Goal: Task Accomplishment & Management: Complete application form

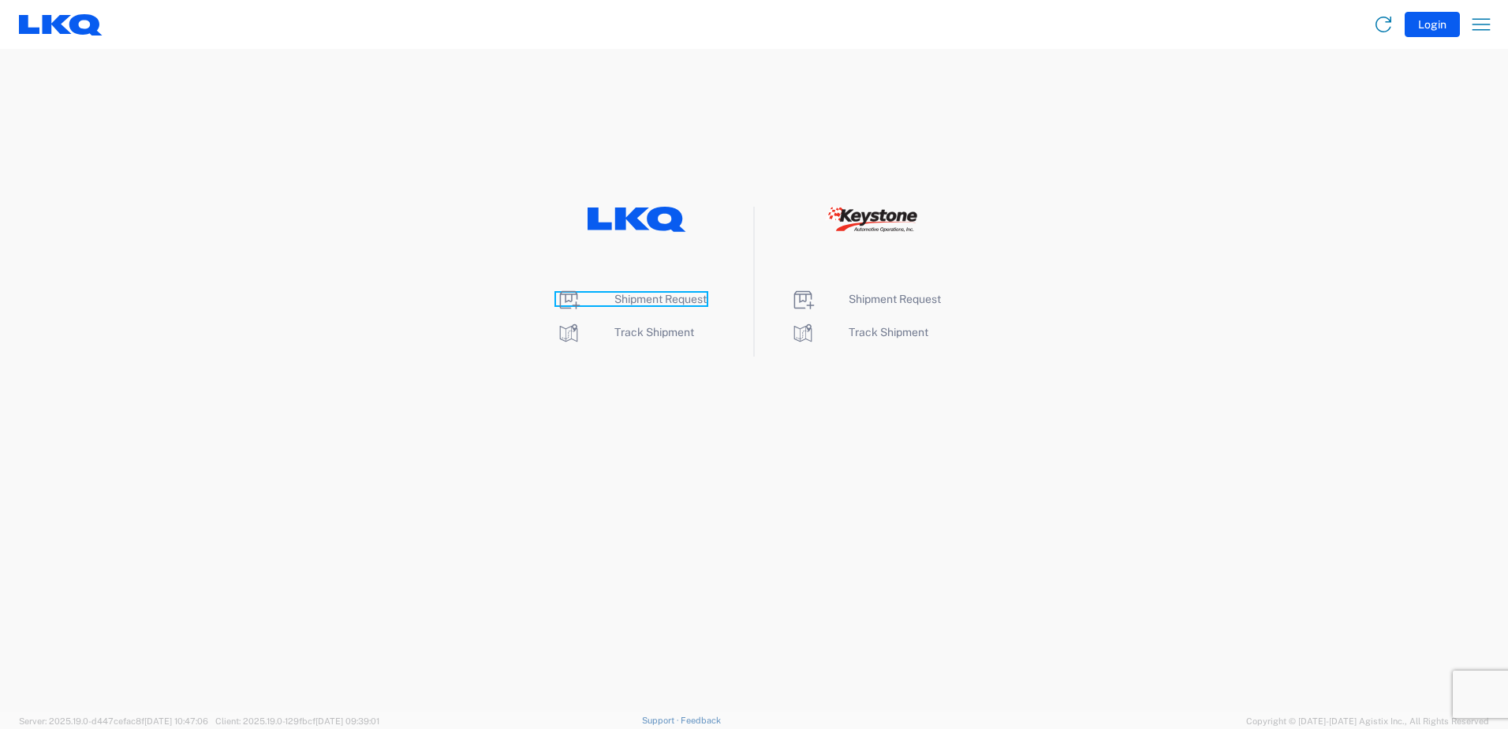
click at [647, 296] on span "Shipment Request" at bounding box center [660, 299] width 92 height 13
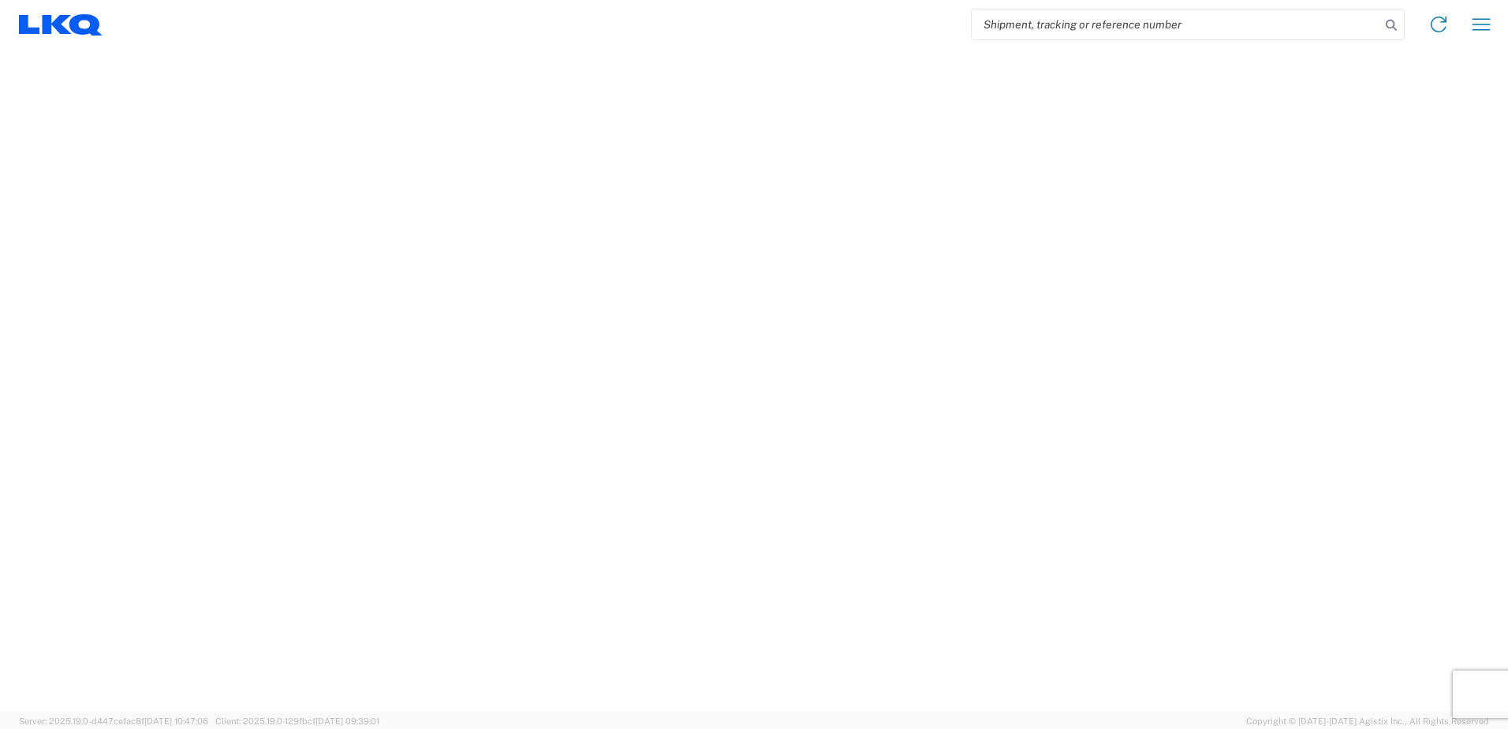
select select "FULL"
select select "LBS"
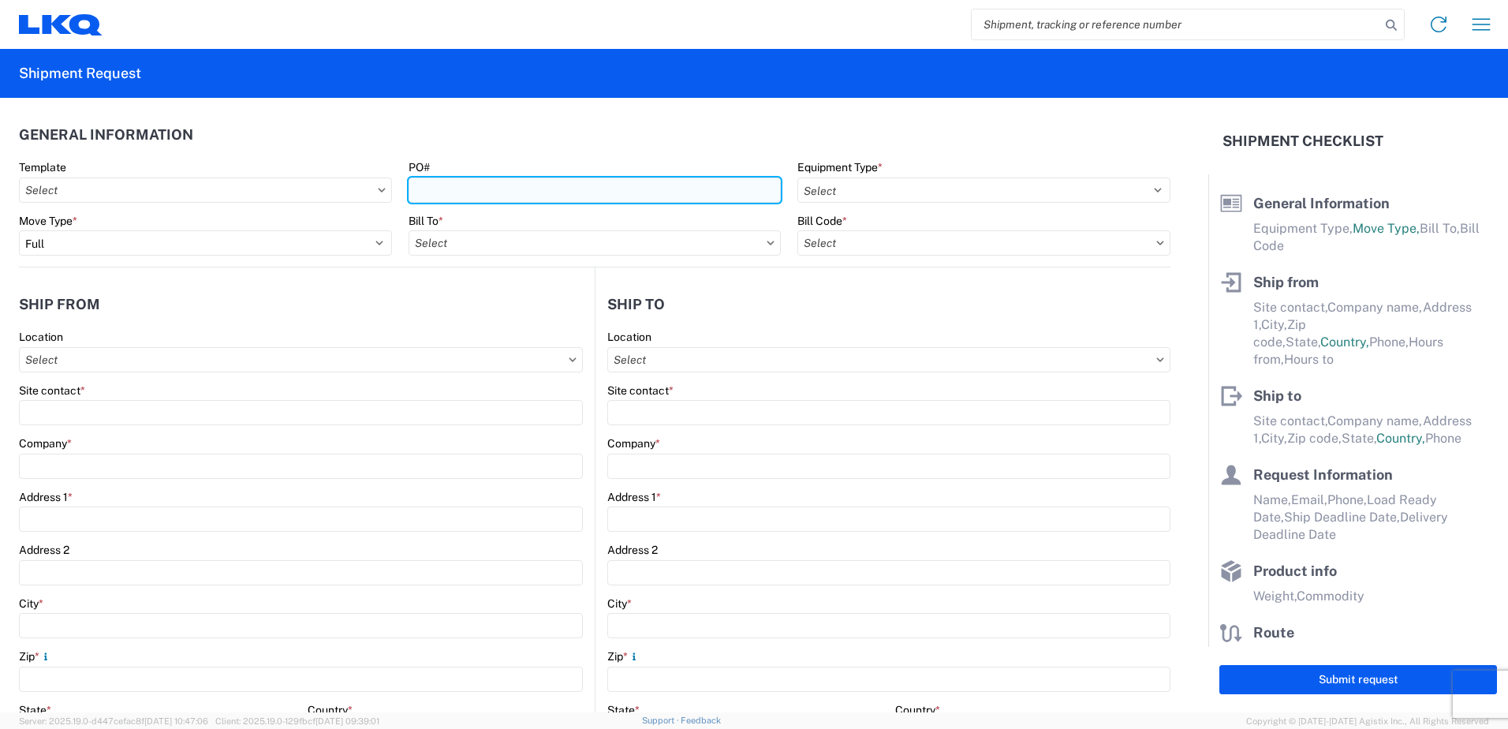
click at [498, 191] on input "PO#" at bounding box center [594, 189] width 373 height 25
type input "1743-09192025-01"
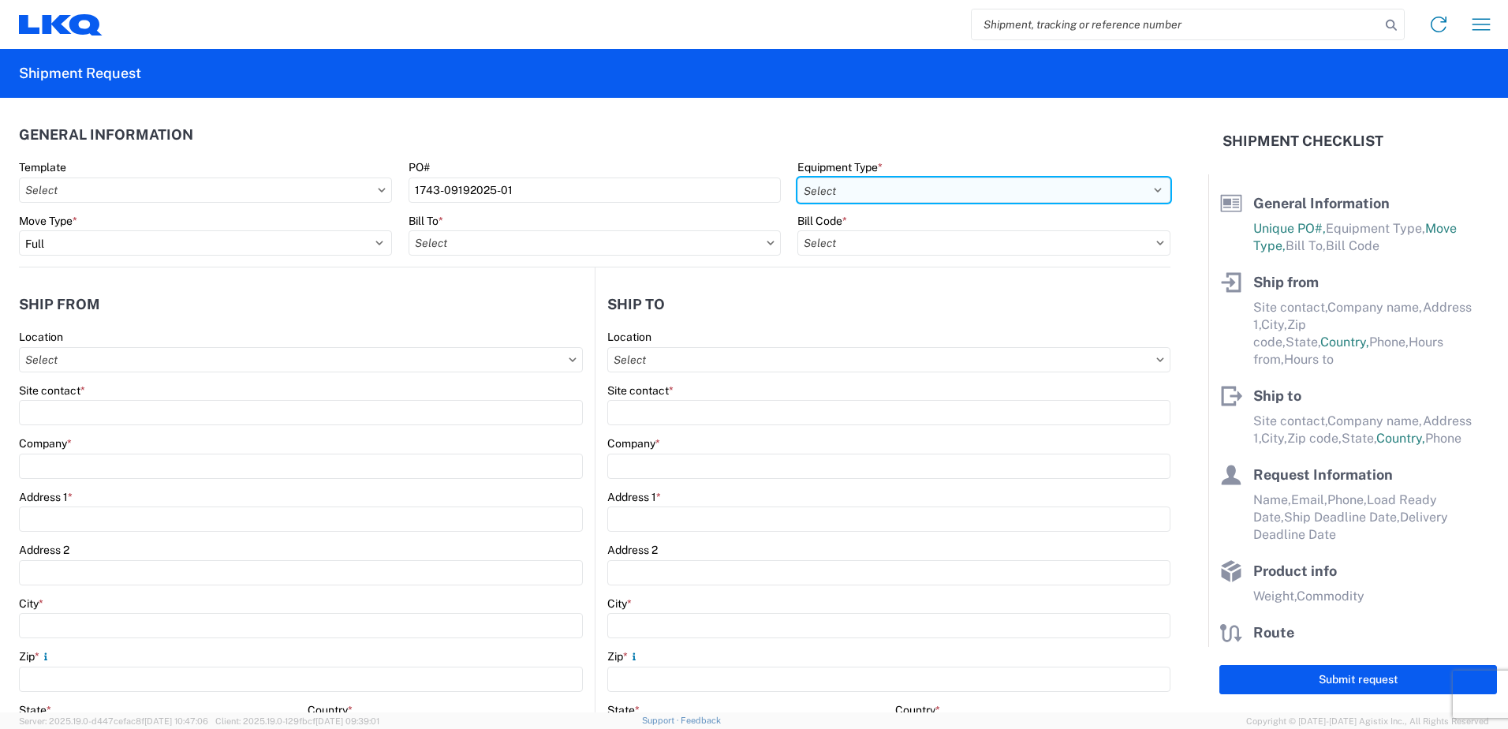
click at [891, 193] on select "Select 53’ Dry Van Flatbed Dropdeck (van) Lowboy (flatbed) Rail" at bounding box center [983, 189] width 373 height 25
select select "STDV"
click at [797, 177] on select "Select 53’ Dry Van Flatbed Dropdeck (van) Lowboy (flatbed) Rail" at bounding box center [983, 189] width 373 height 25
click at [495, 244] on input "text" at bounding box center [594, 242] width 373 height 25
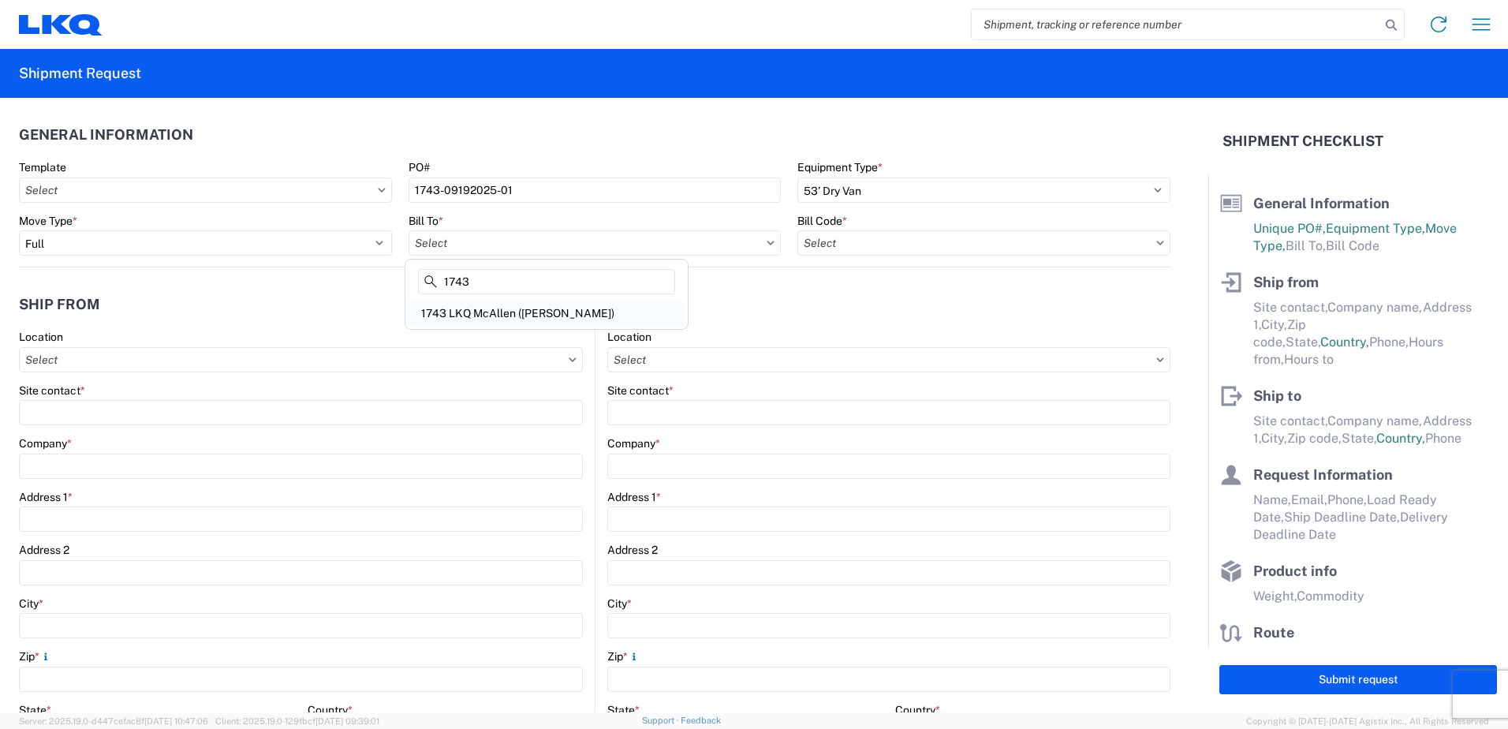
type input "1743"
click at [486, 310] on div "1743 LKQ McAllen ([PERSON_NAME])" at bounding box center [546, 312] width 276 height 25
type input "1743 LKQ McAllen ([PERSON_NAME])"
click at [822, 244] on input "text" at bounding box center [983, 242] width 373 height 25
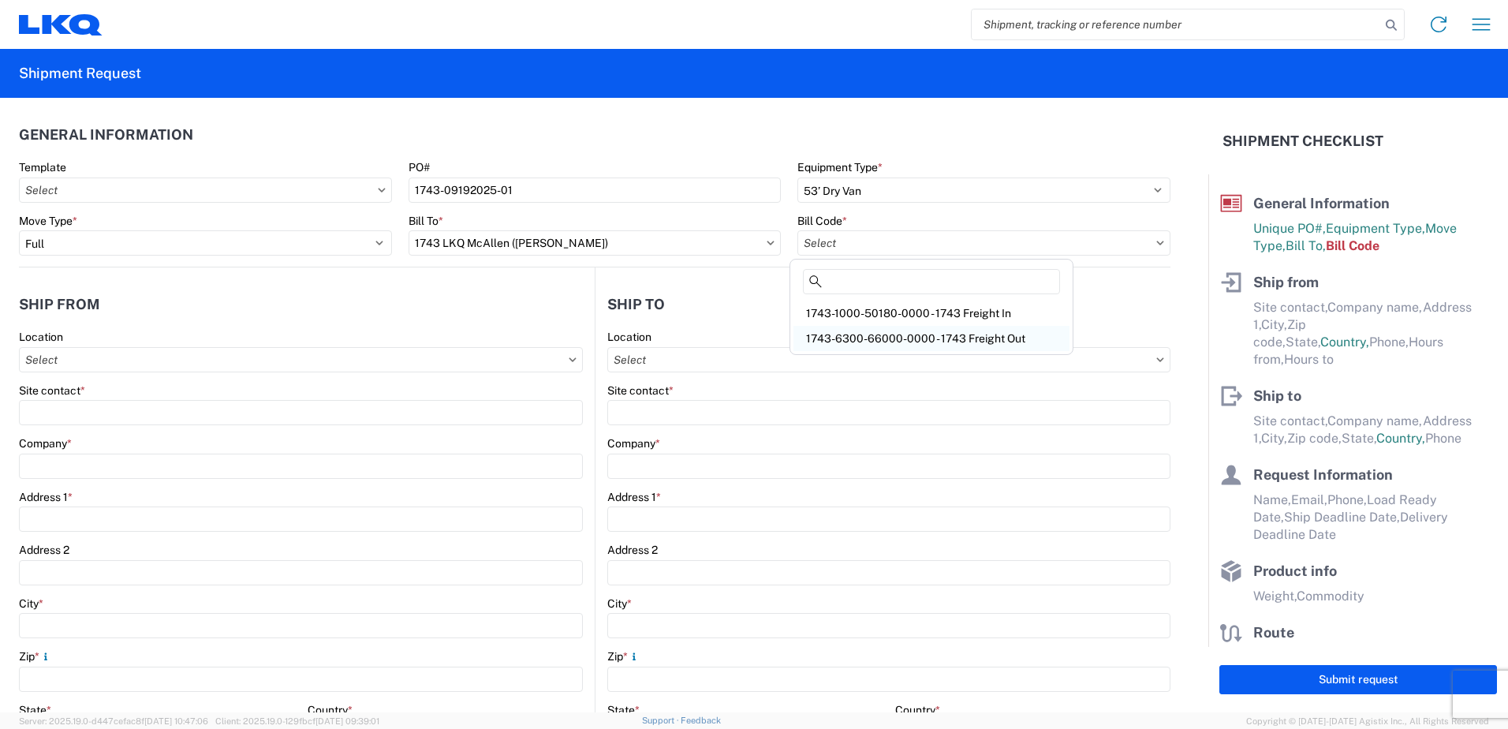
click at [883, 338] on div "1743-6300-66000-0000 - 1743 Freight Out" at bounding box center [931, 338] width 276 height 25
type input "1743-6300-66000-0000 - 1743 Freight Out"
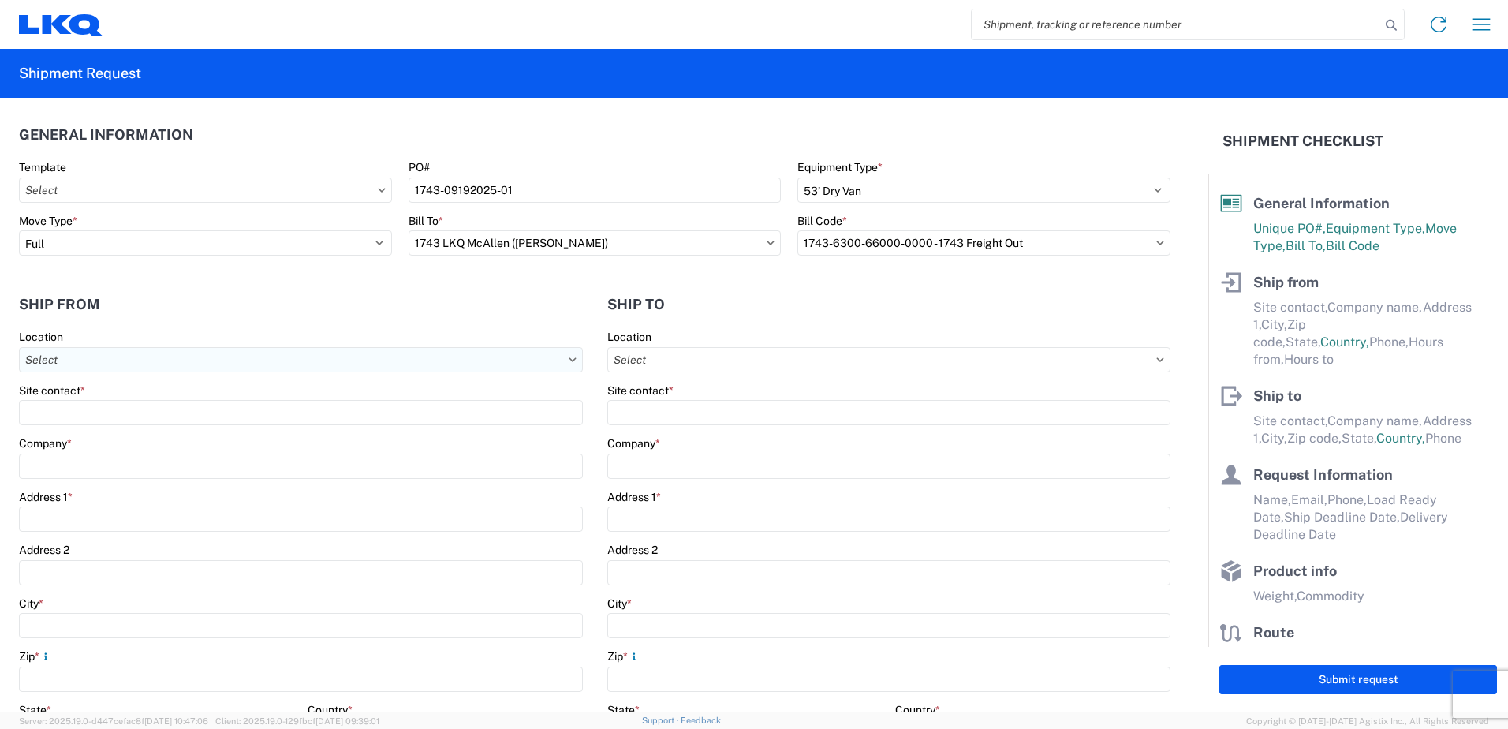
click at [84, 351] on input "text" at bounding box center [301, 359] width 564 height 25
type input "1743"
click at [68, 432] on div "1743 LKQ McAllen ([PERSON_NAME])" at bounding box center [161, 429] width 276 height 25
type input "1743 LKQ McAllen ([PERSON_NAME])"
type input "LKQ Corporation"
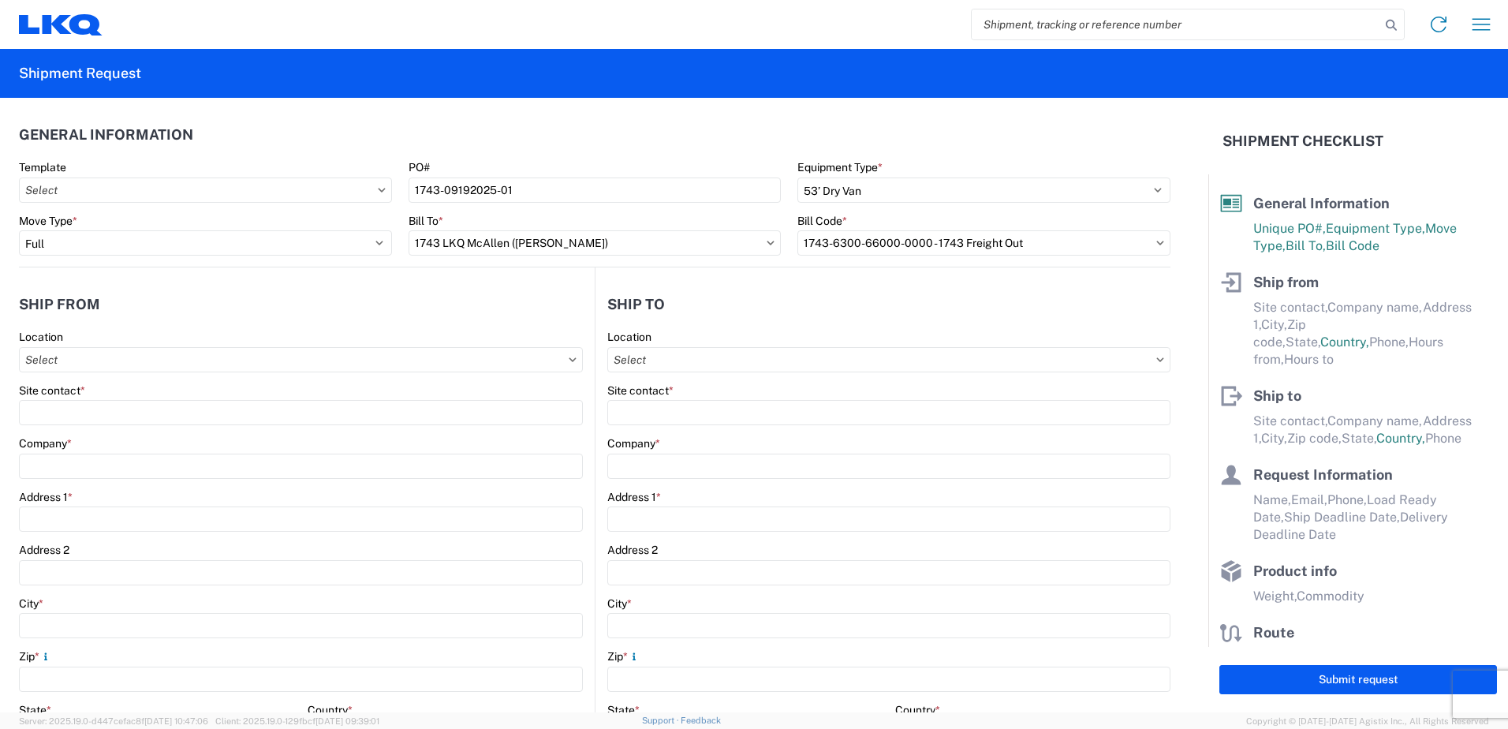
type input "3965 S FM 493"
type input "[PERSON_NAME]"
type input "78537"
select select "[GEOGRAPHIC_DATA]"
select select "US"
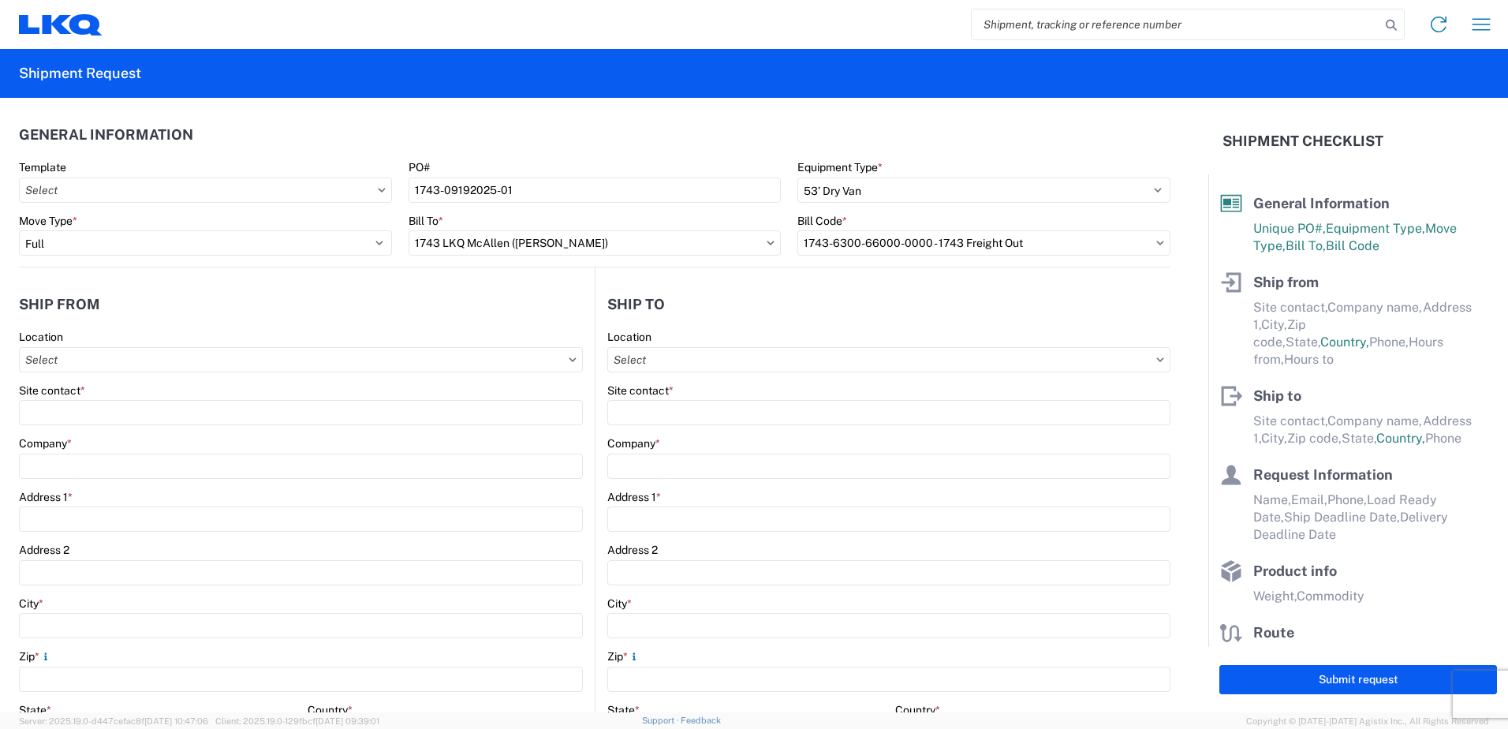
type input "[PHONE_NUMBER]"
type input "08:00"
type input "15:00"
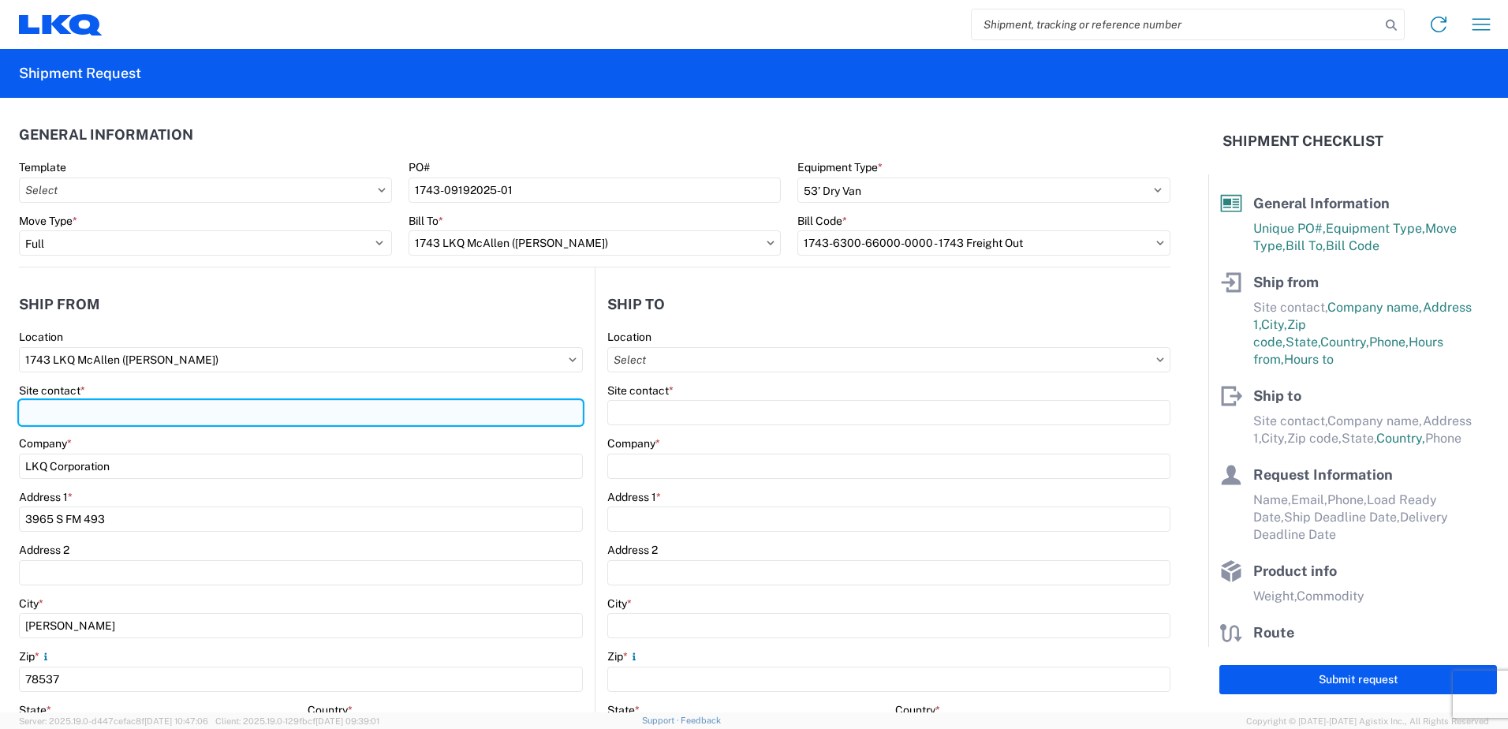
click at [67, 413] on input "Site contact *" at bounding box center [301, 412] width 564 height 25
type input "[PERSON_NAME]"
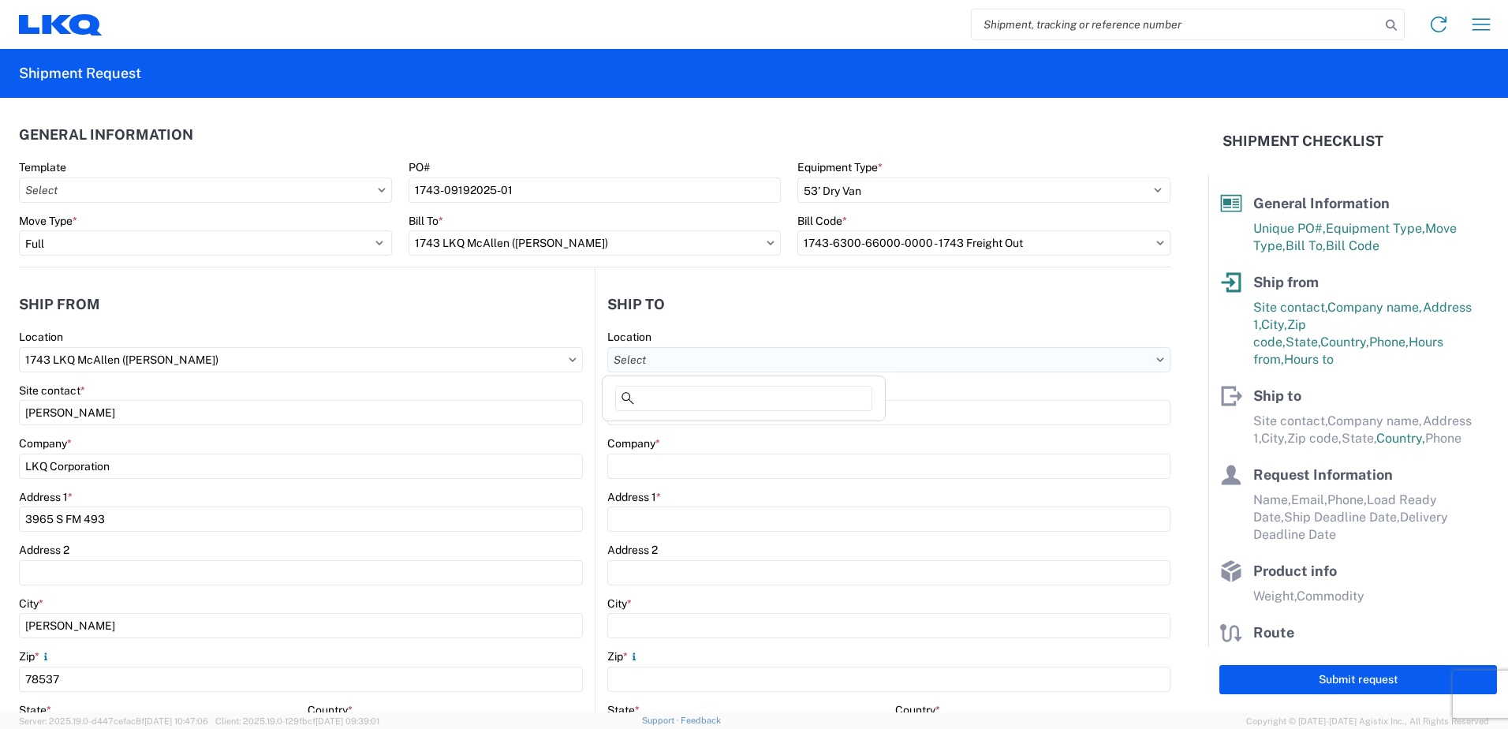
click at [636, 356] on input "text" at bounding box center [888, 359] width 563 height 25
type input "1760"
click at [684, 429] on div "1760 - LKQ Best Core" at bounding box center [744, 429] width 276 height 25
type input "1760 - LKQ Best Core"
type input "LKQ Corporation"
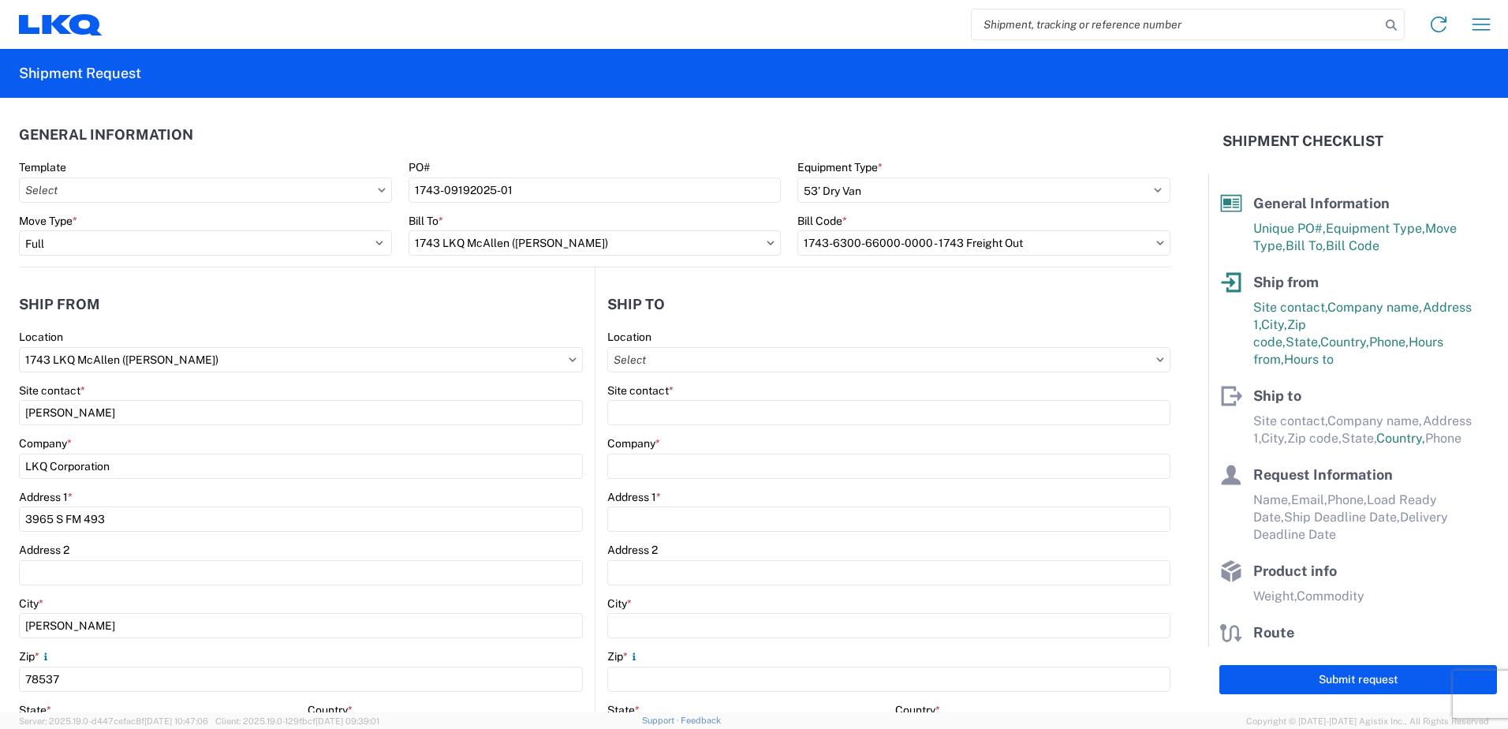
type input "[STREET_ADDRESS]"
type input "[GEOGRAPHIC_DATA]"
type input "77038"
select select "US"
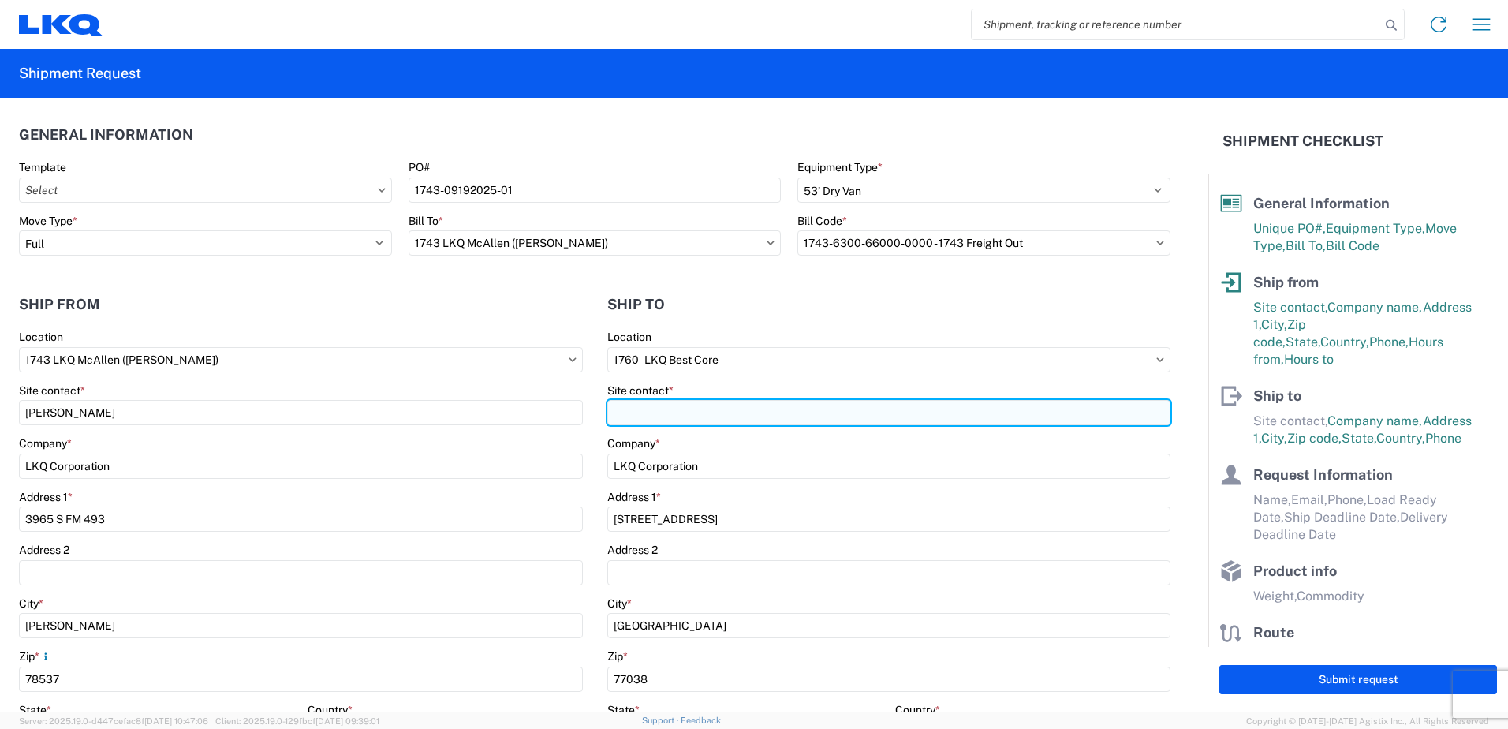
click at [669, 419] on input "Site contact *" at bounding box center [888, 412] width 563 height 25
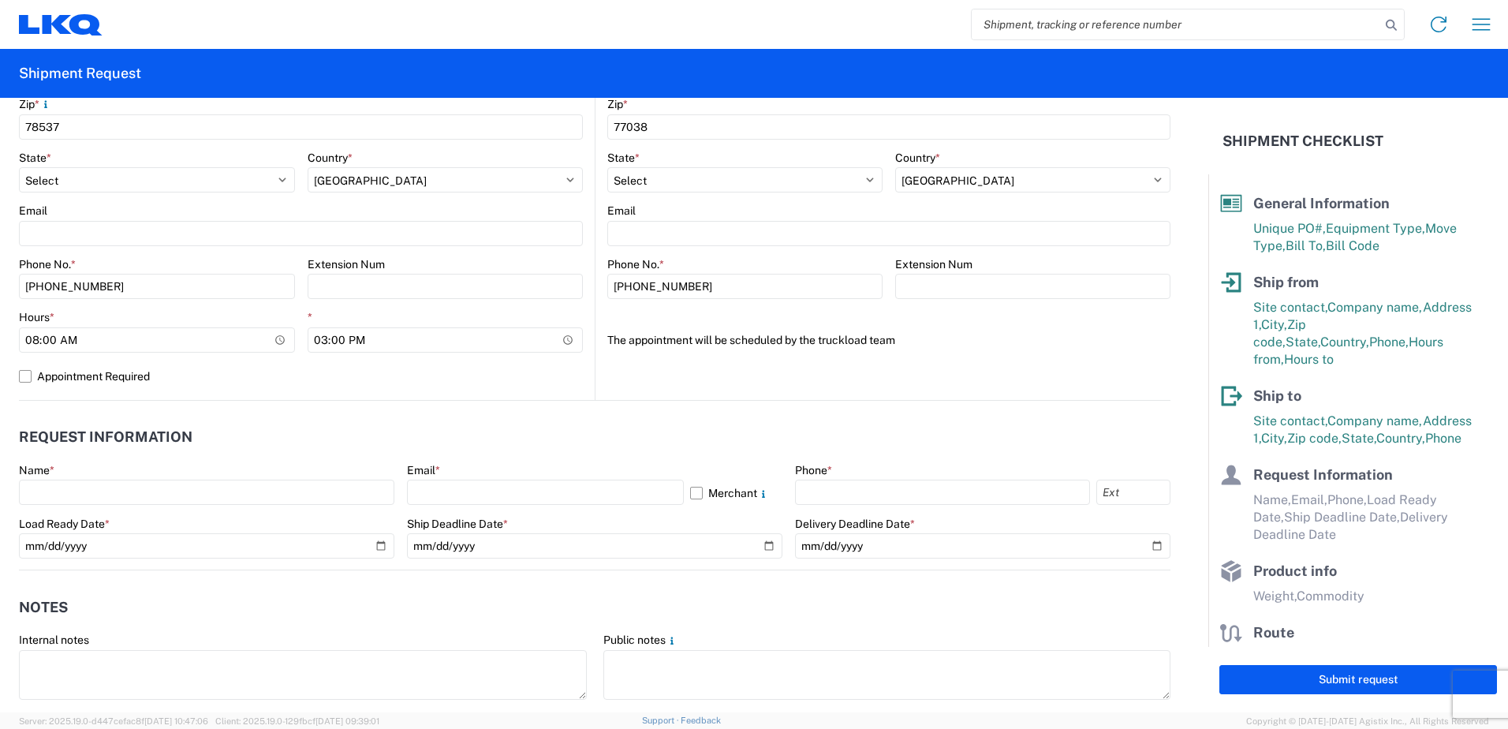
scroll to position [710, 0]
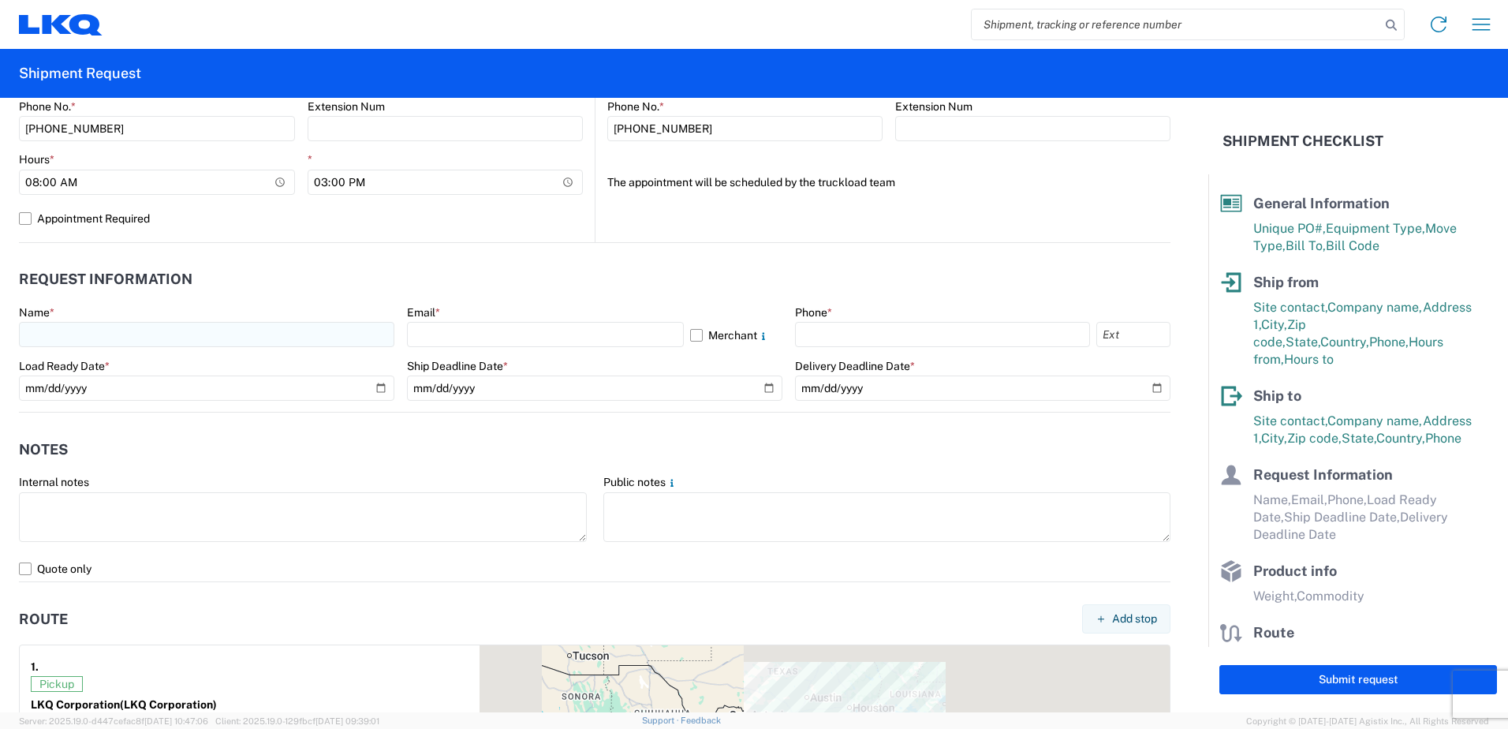
type input "[PERSON_NAME]"
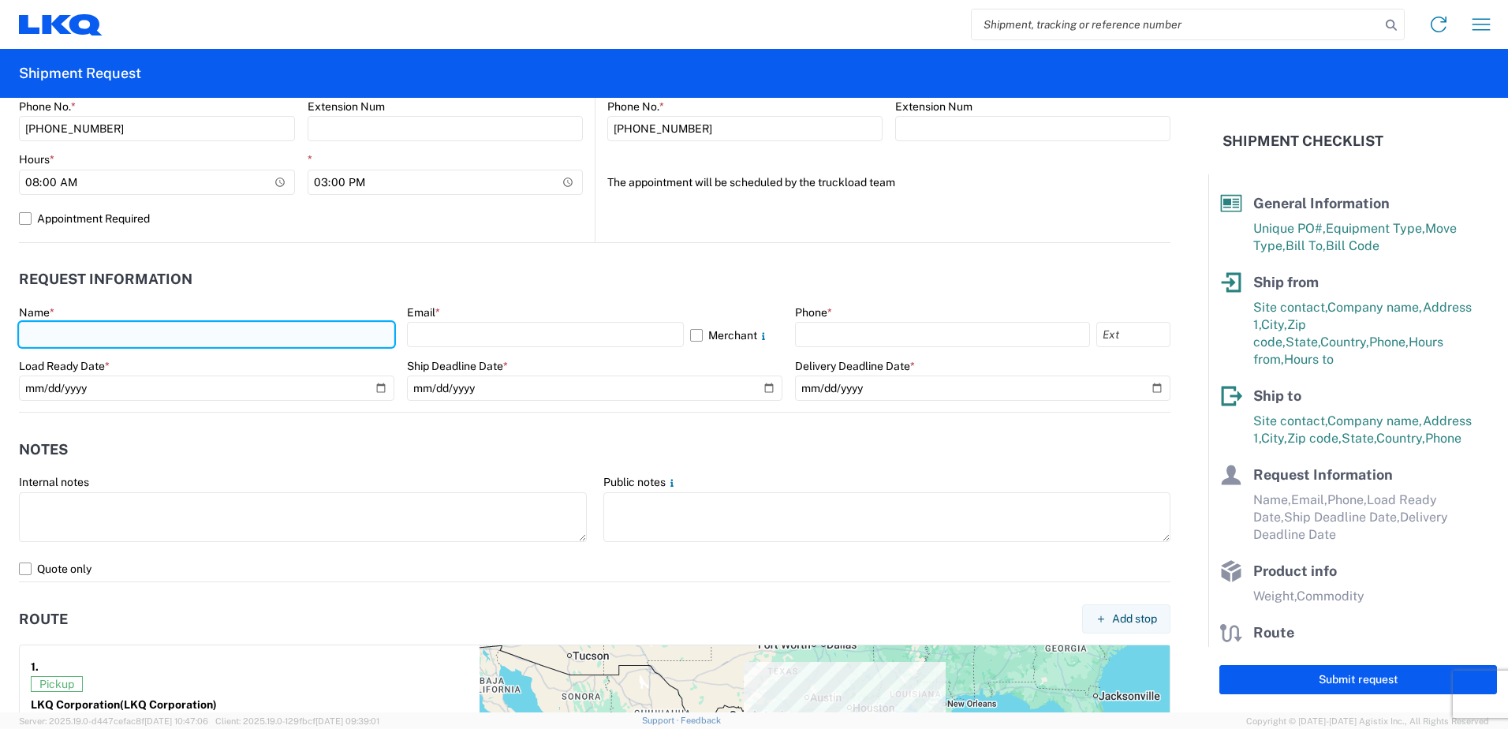
click at [94, 334] on input "text" at bounding box center [206, 334] width 375 height 25
type input "[PERSON_NAME]"
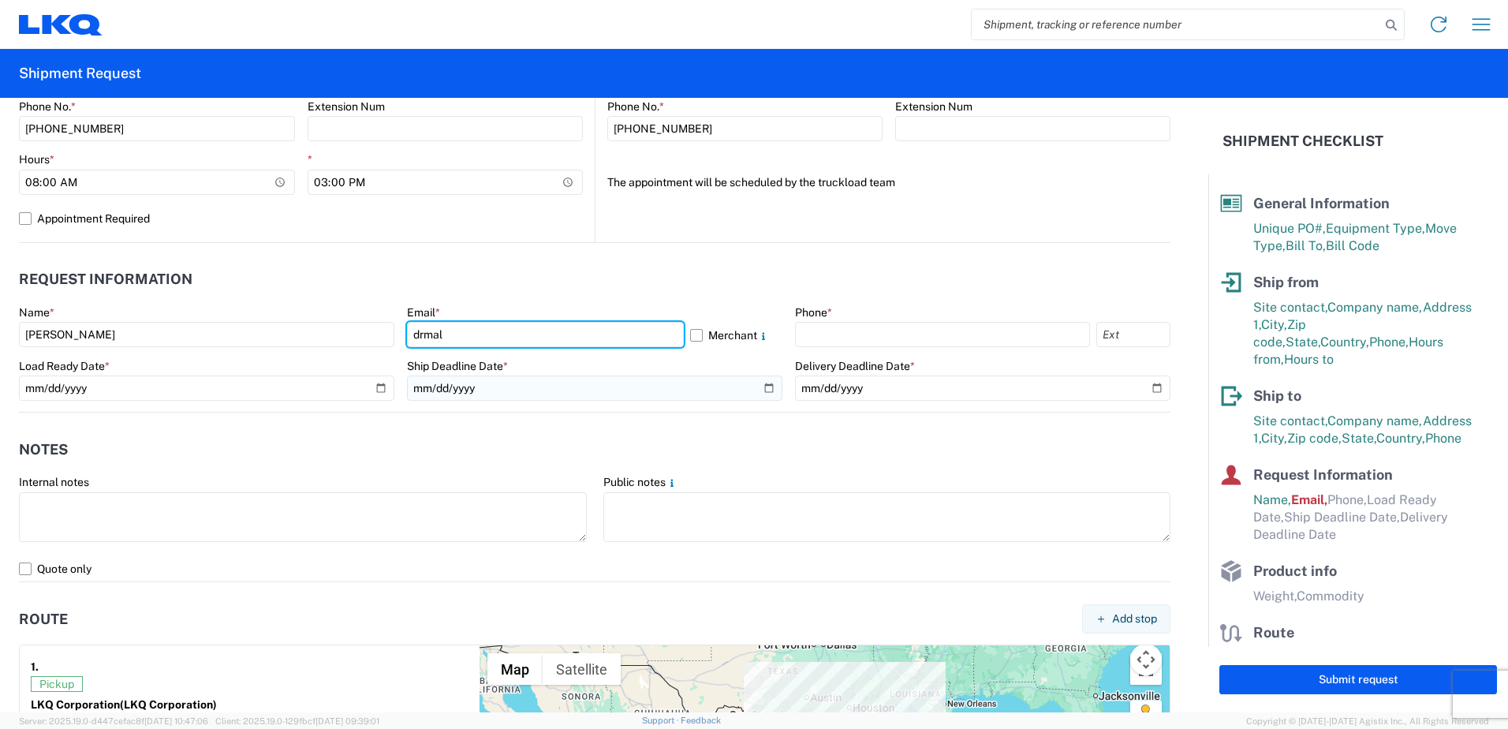
type input "[EMAIL_ADDRESS][DOMAIN_NAME]"
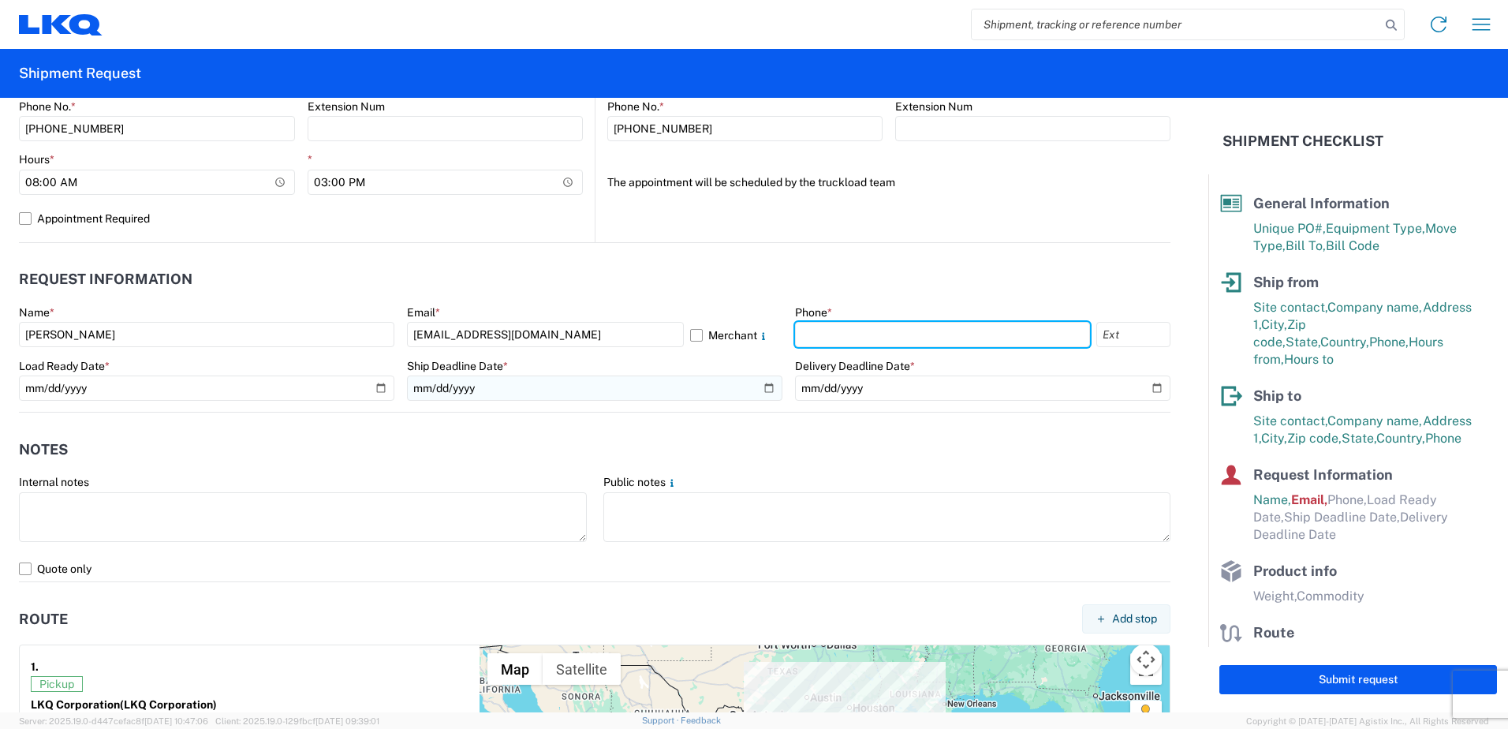
type input "8308255004"
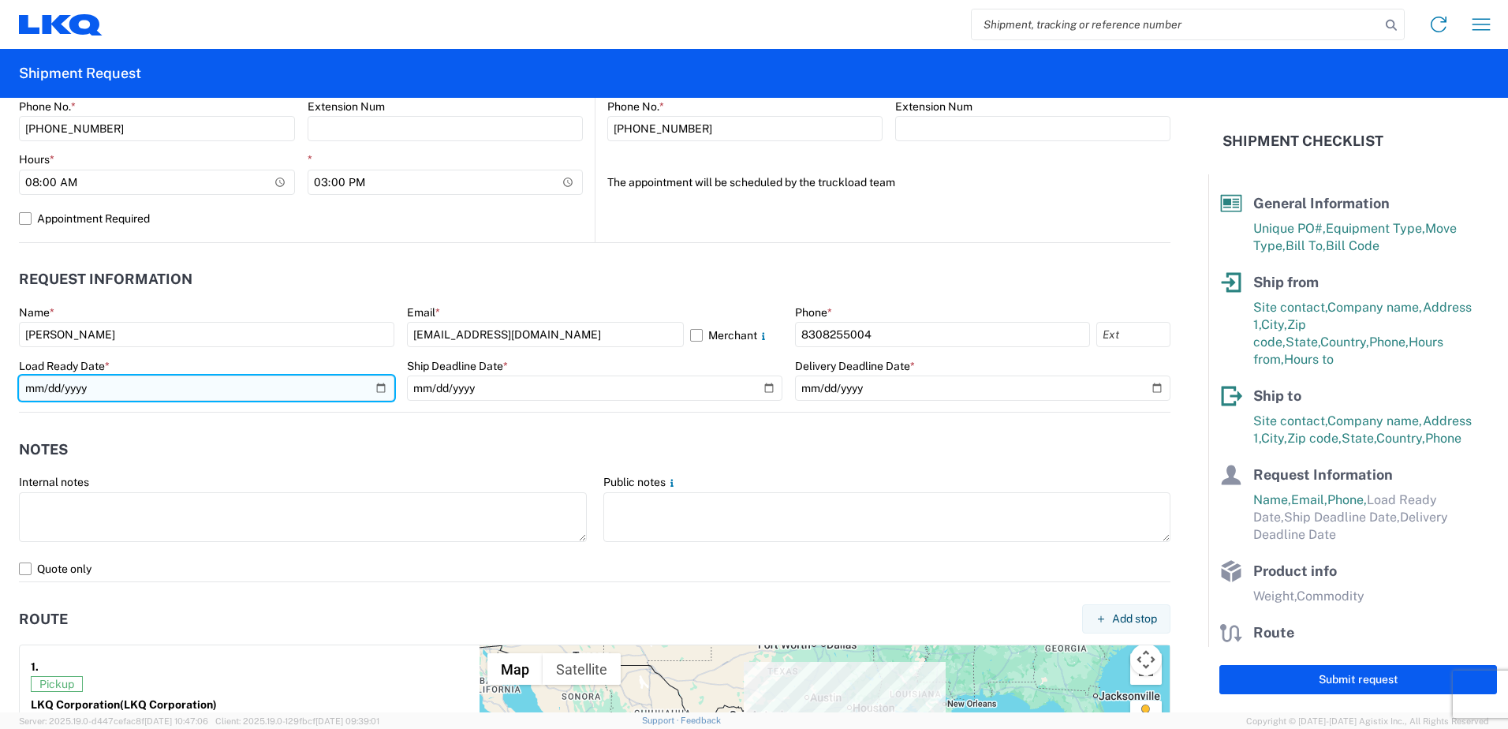
click at [152, 389] on input "date" at bounding box center [206, 387] width 375 height 25
click at [376, 388] on input "date" at bounding box center [206, 387] width 375 height 25
type input "[DATE]"
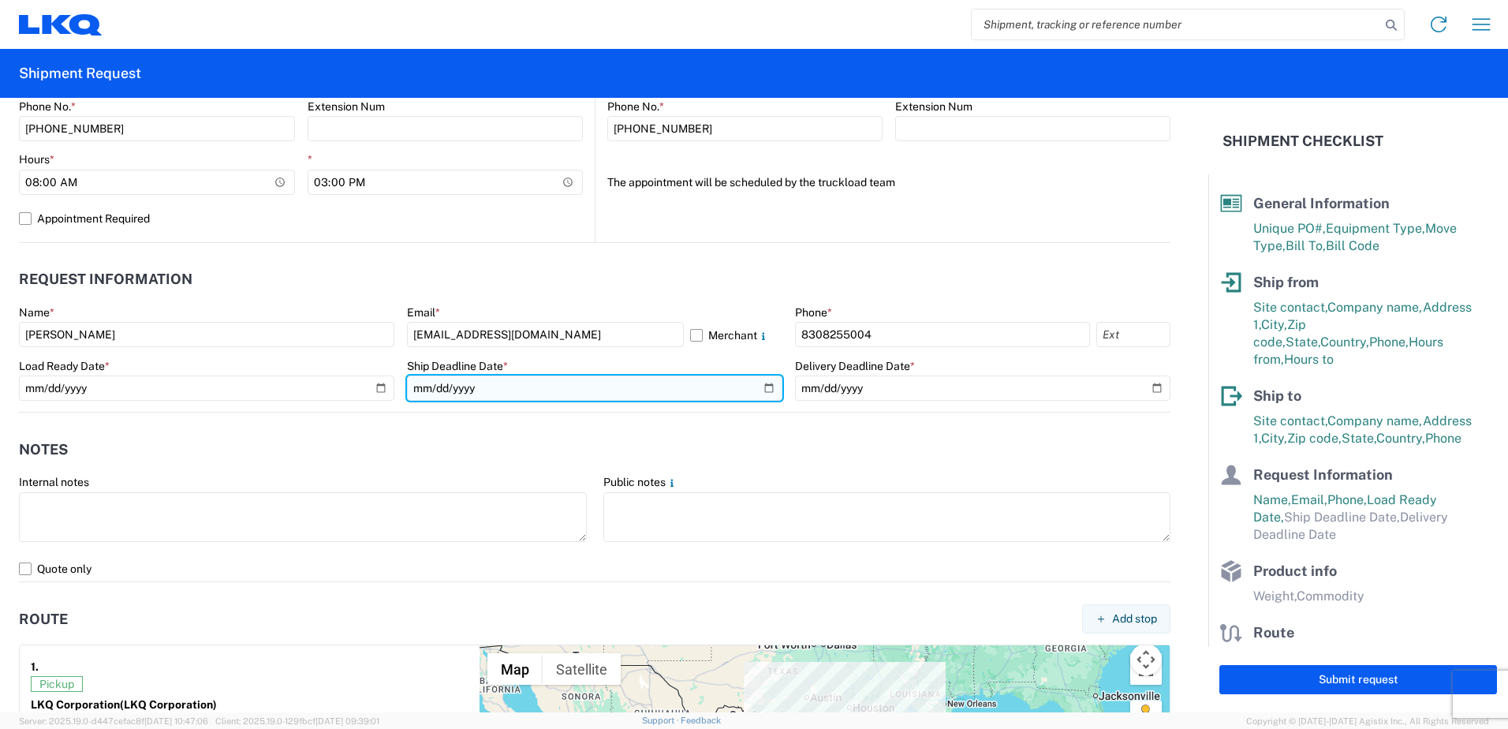
click at [759, 385] on input "date" at bounding box center [594, 387] width 375 height 25
type input "[DATE]"
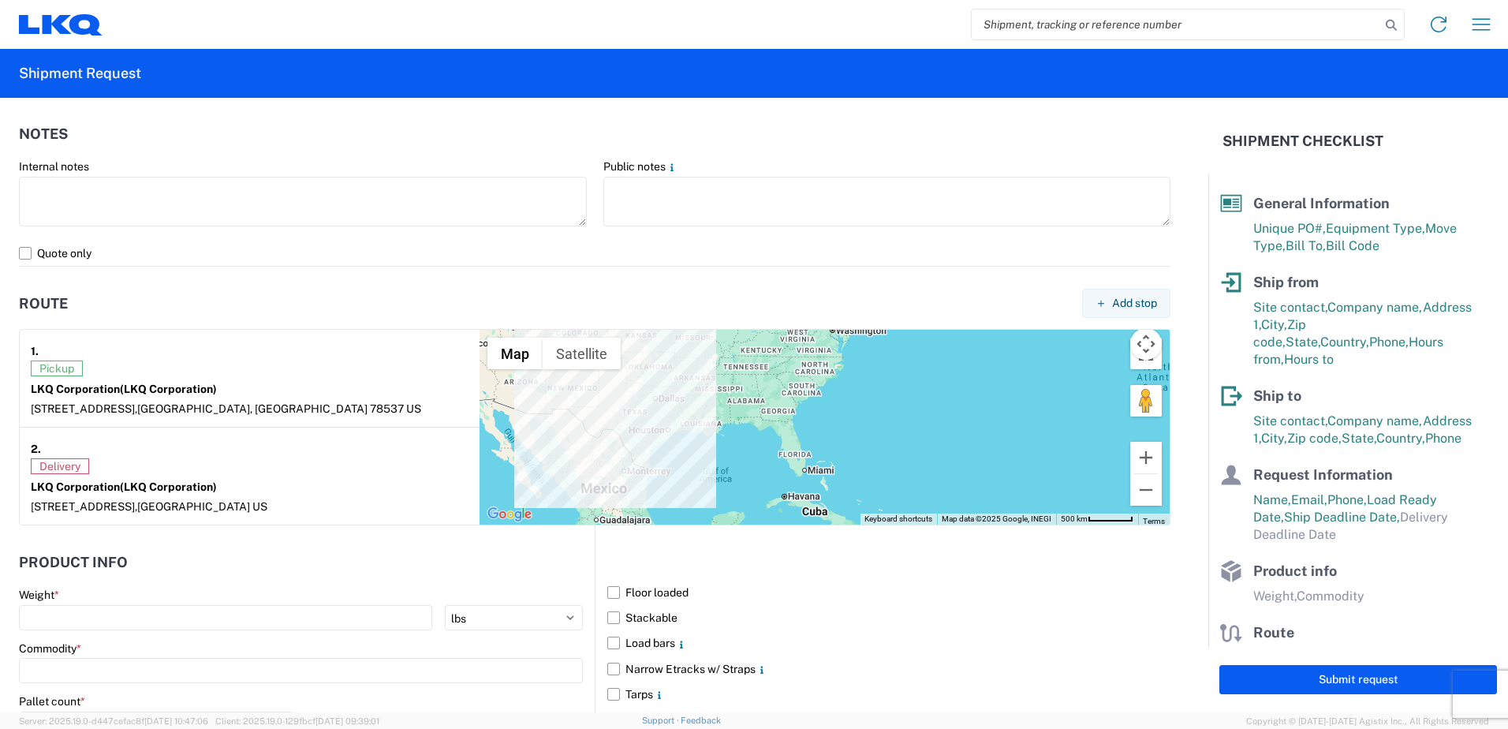
scroll to position [1183, 0]
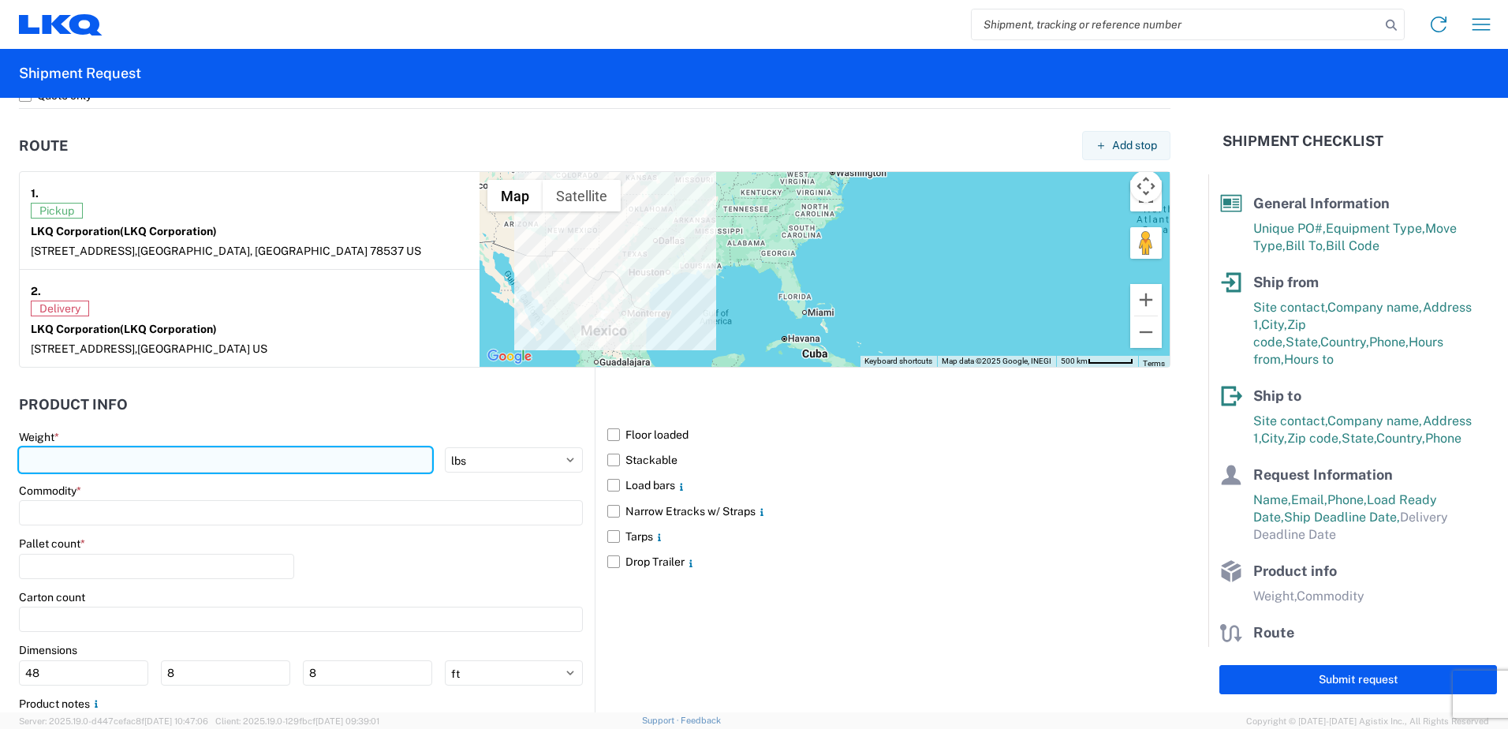
click at [76, 453] on input "number" at bounding box center [225, 459] width 413 height 25
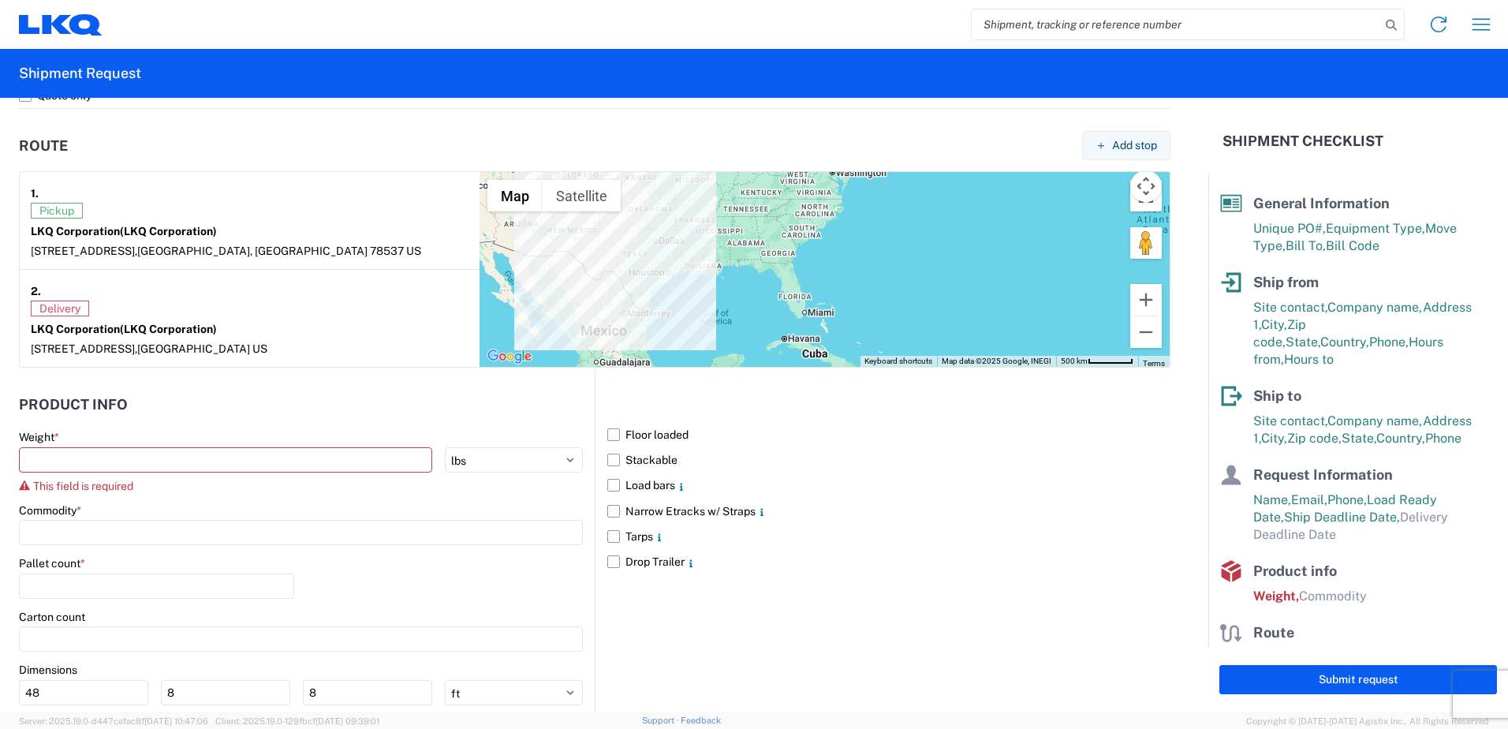
click at [610, 434] on label "Floor loaded" at bounding box center [888, 434] width 563 height 25
click at [0, 0] on input "Floor loaded" at bounding box center [0, 0] width 0 height 0
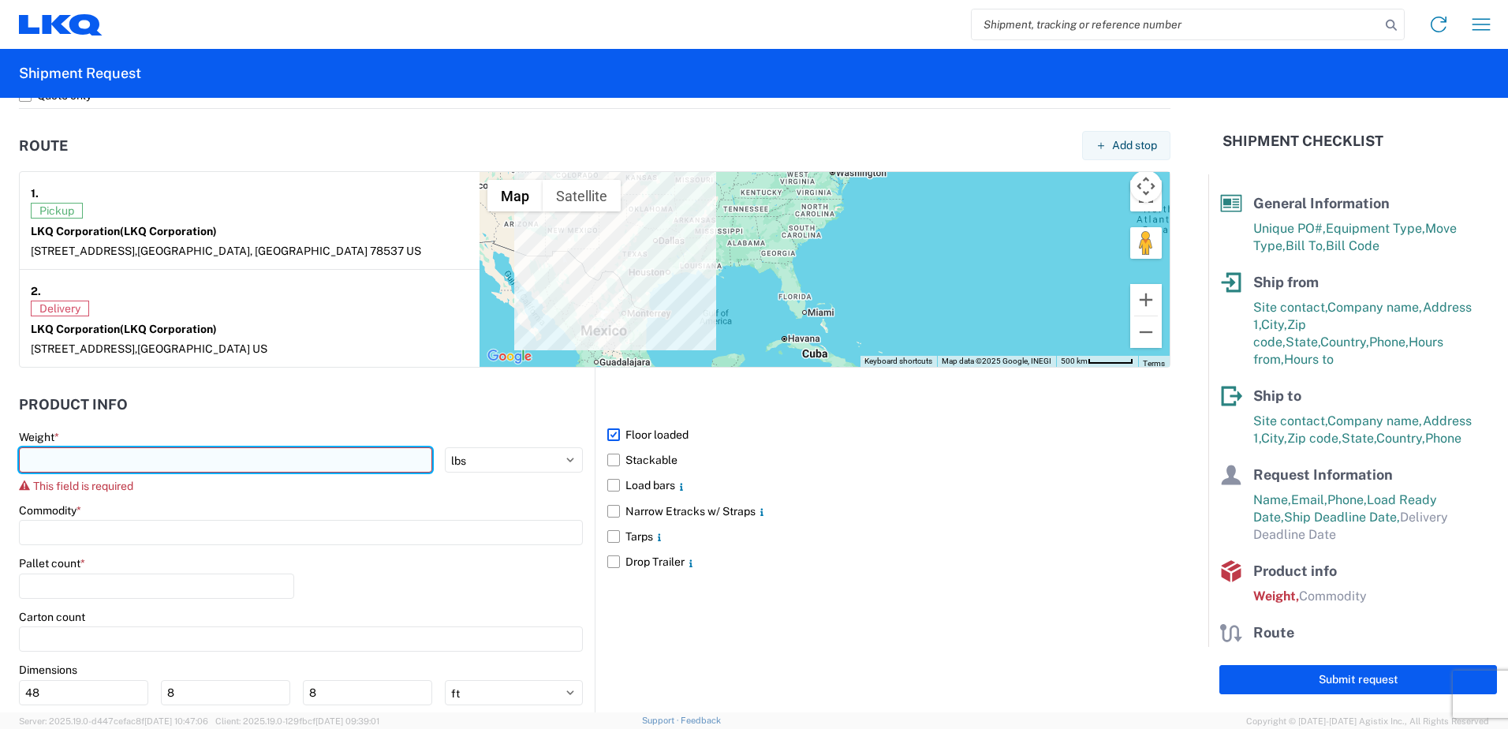
click at [51, 454] on input "number" at bounding box center [225, 459] width 413 height 25
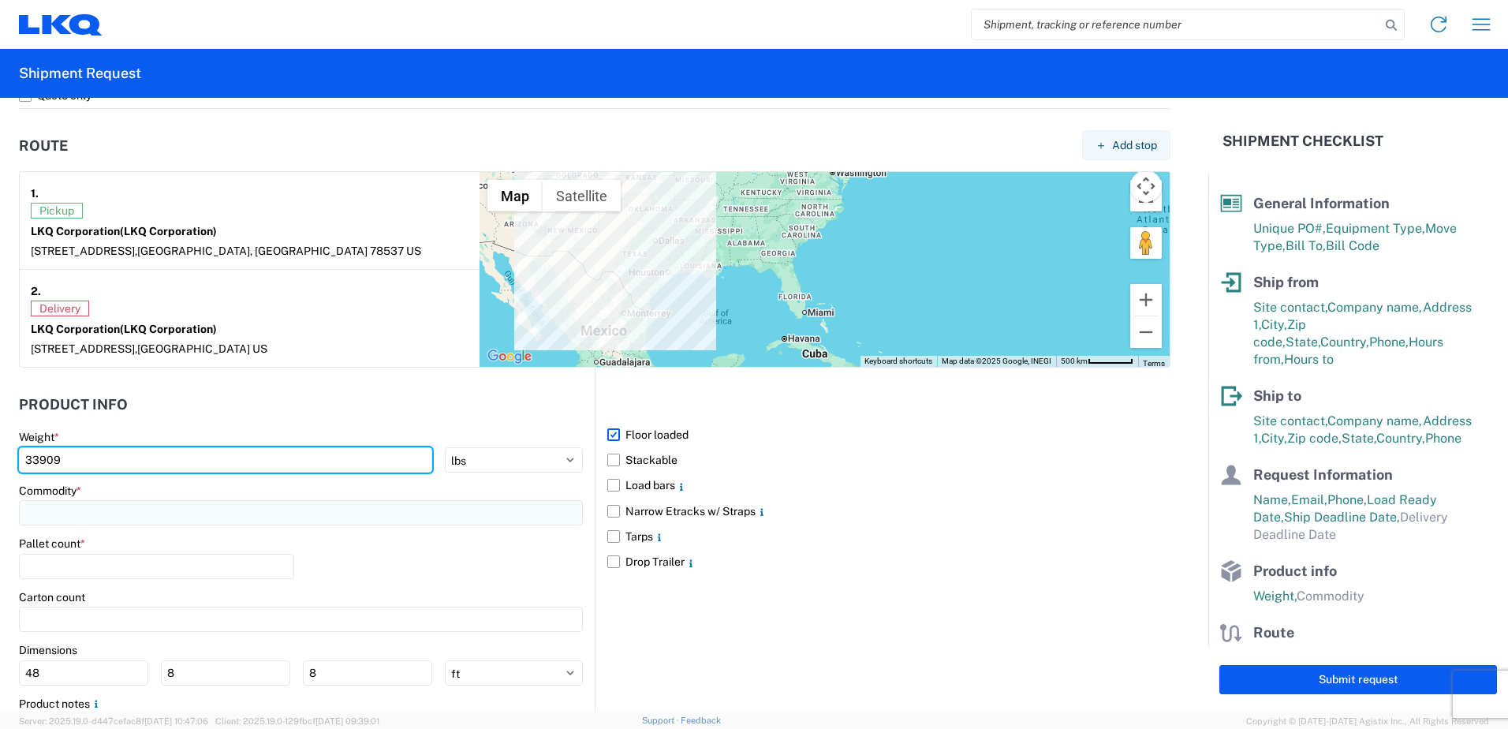
type input "33909"
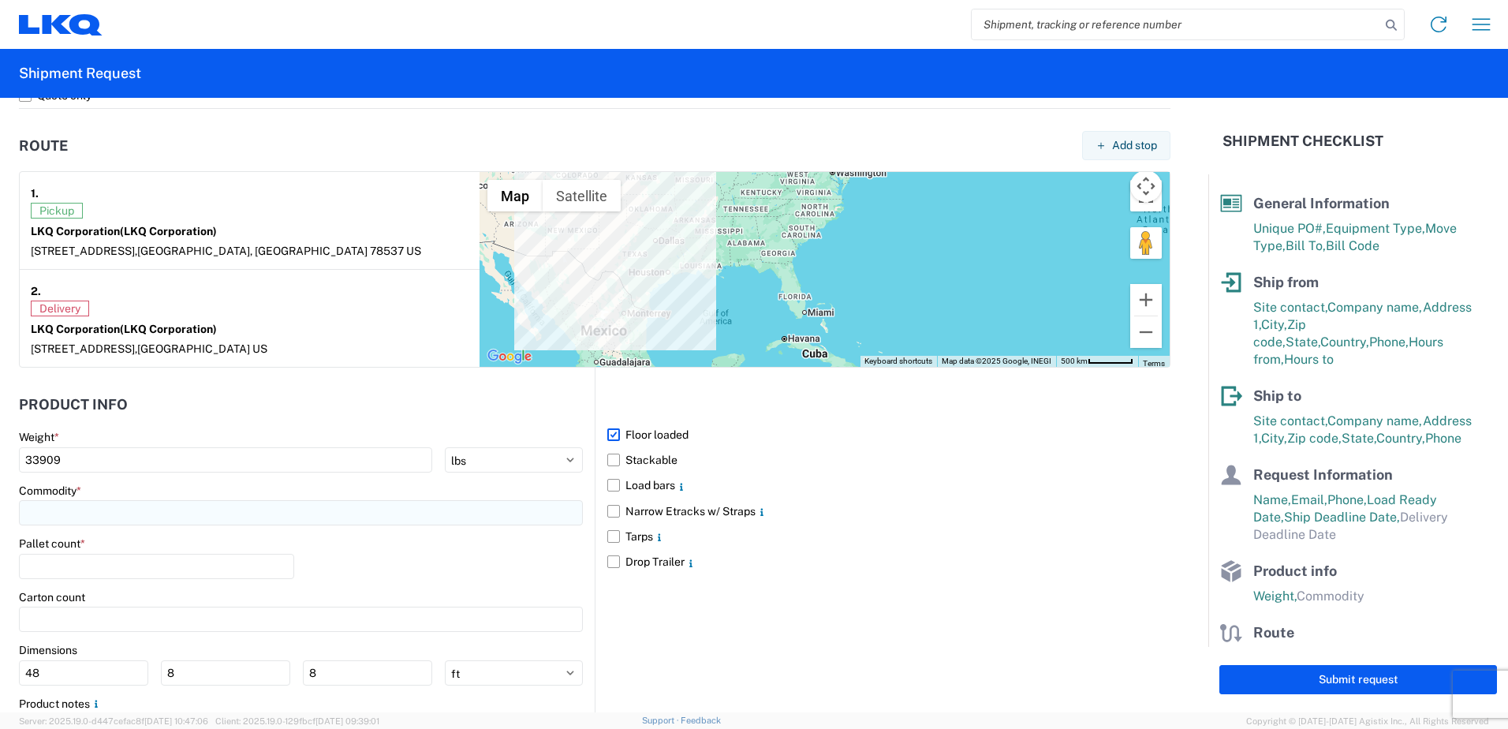
click at [98, 519] on input at bounding box center [301, 512] width 564 height 25
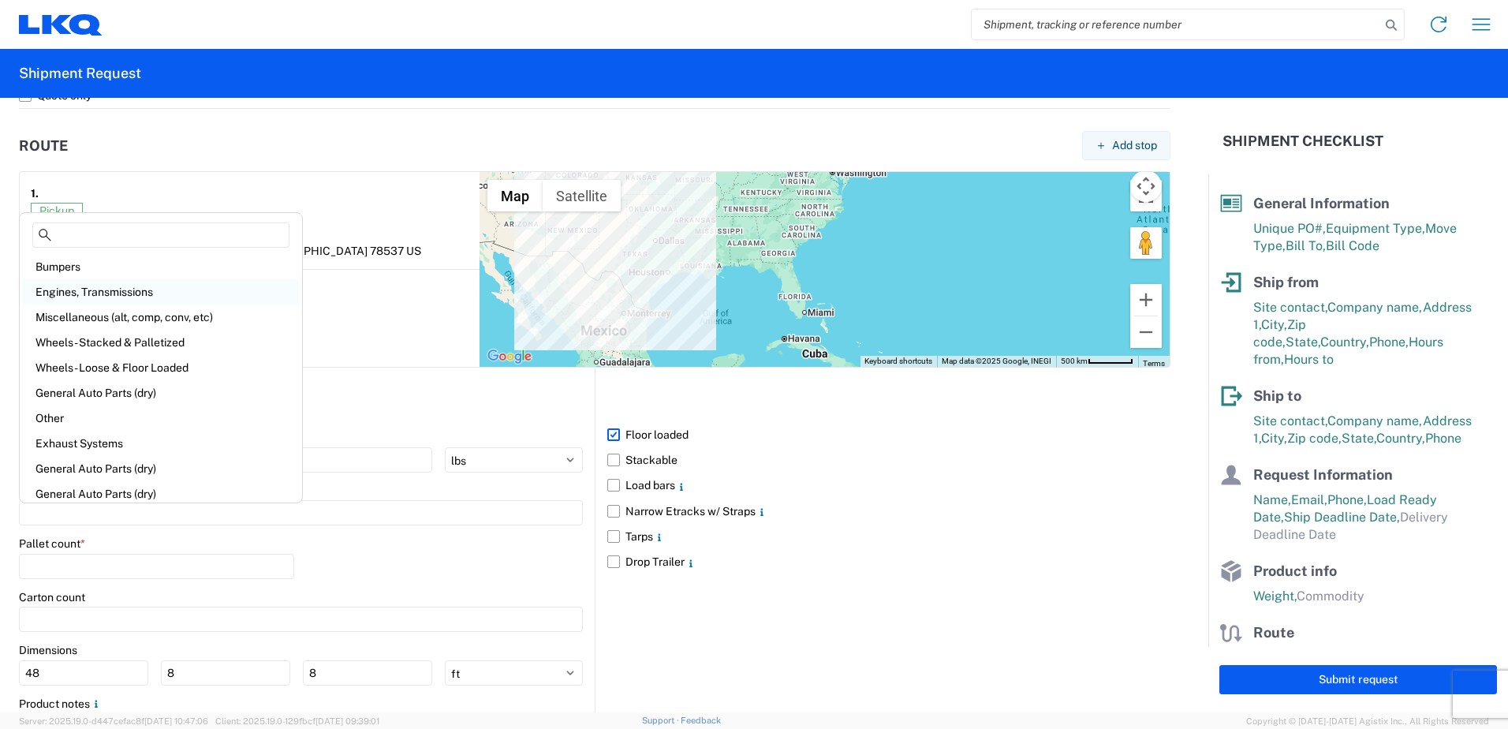
click at [92, 292] on div "Engines, Transmissions" at bounding box center [161, 291] width 276 height 25
type input "Engines, Transmissions"
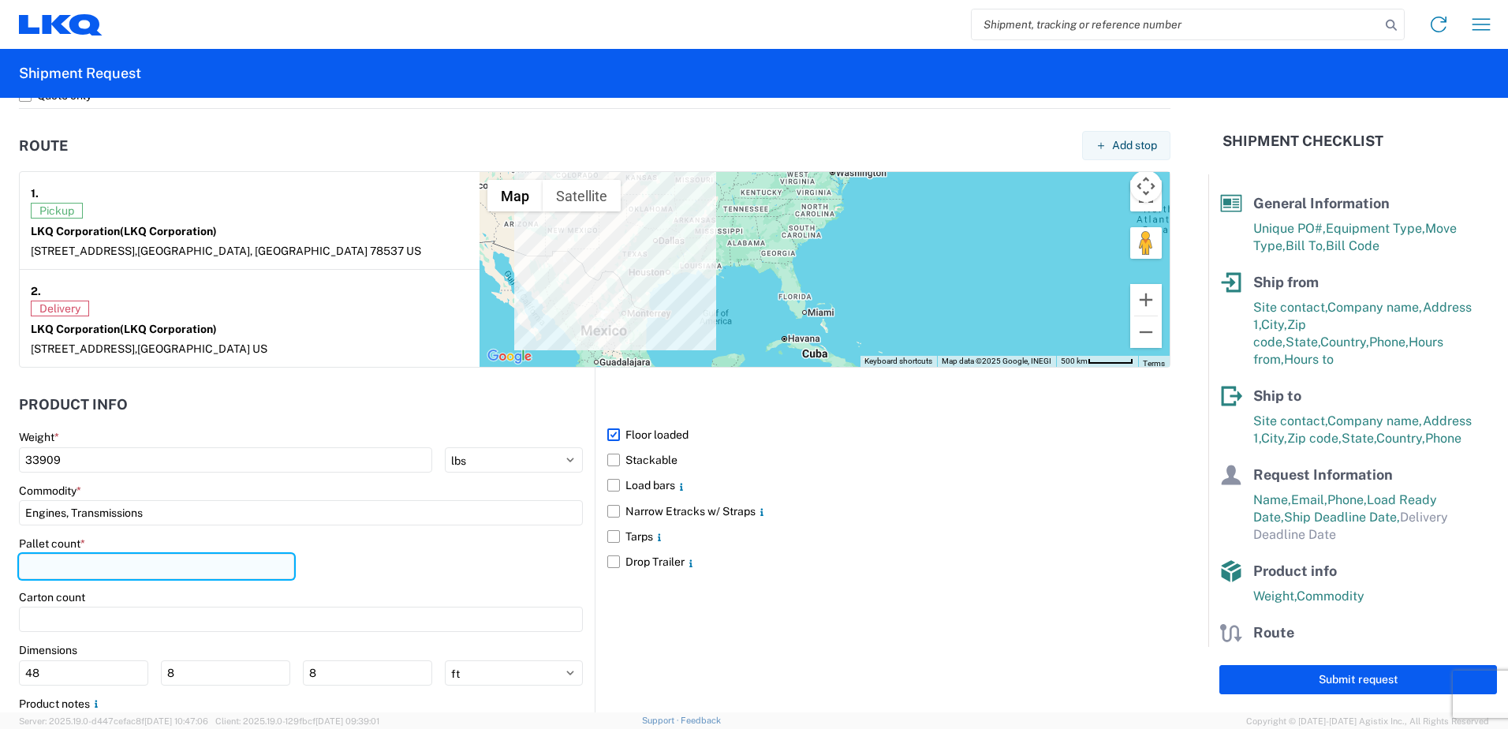
click at [93, 573] on input "number" at bounding box center [156, 566] width 275 height 25
type input "25"
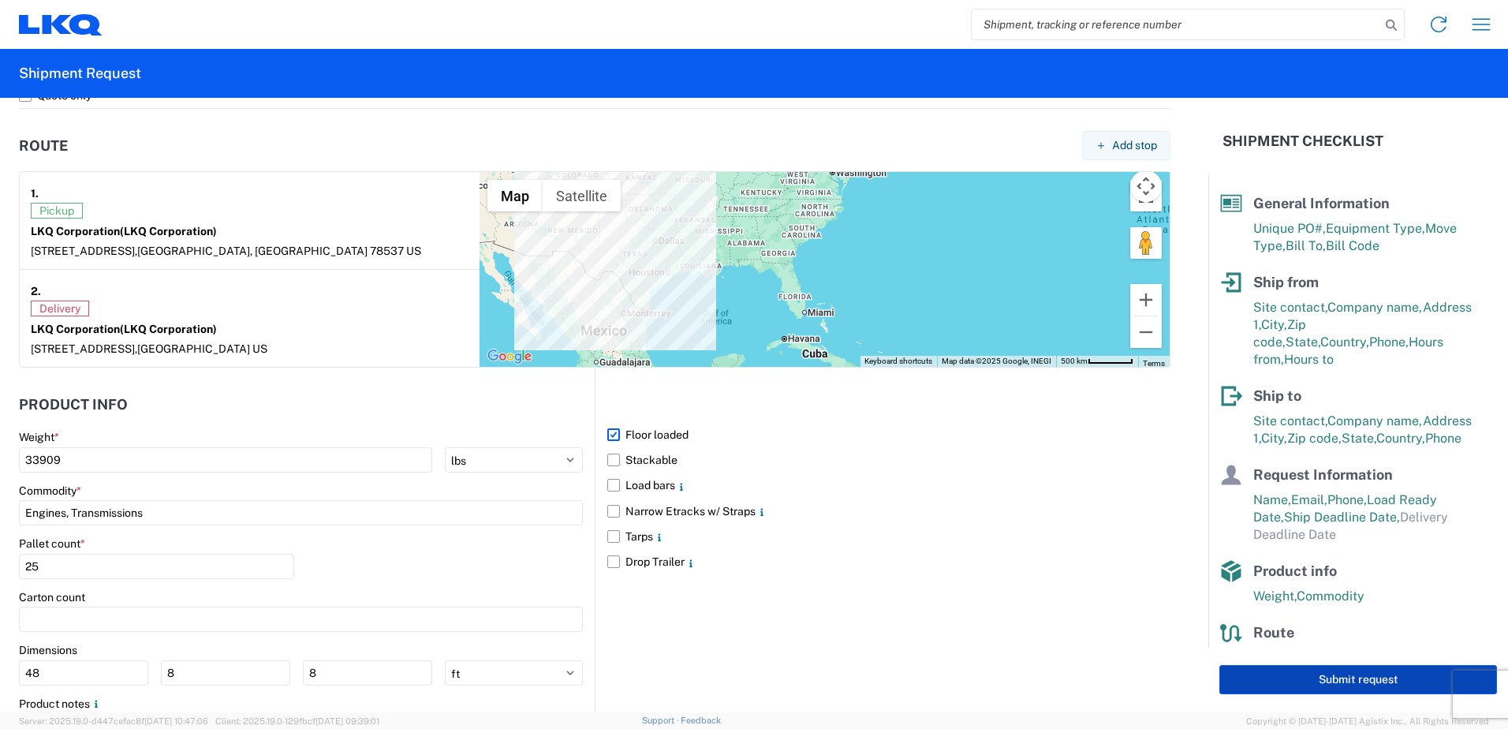
click at [1325, 681] on button "Submit request" at bounding box center [1358, 679] width 278 height 29
select select "[GEOGRAPHIC_DATA]"
select select "US"
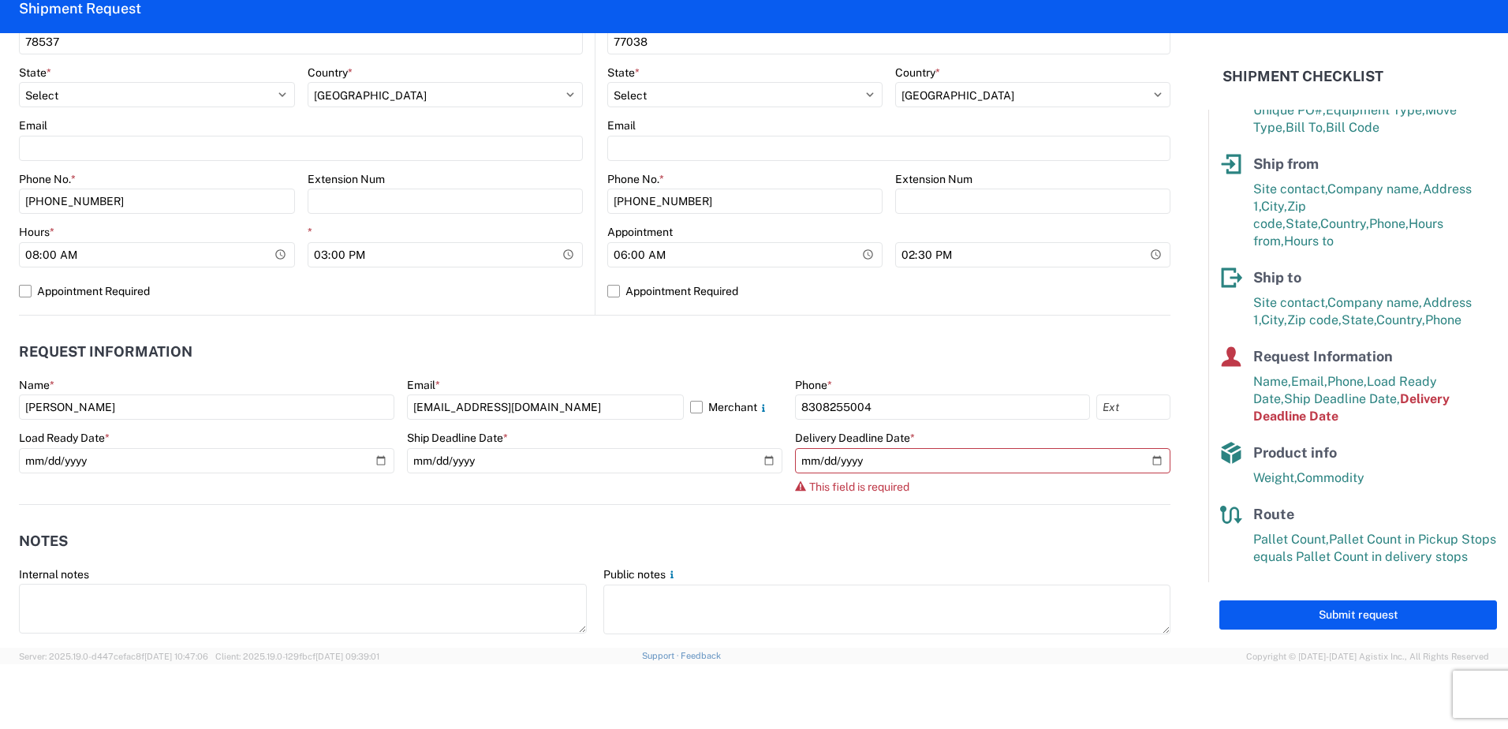
scroll to position [572, 0]
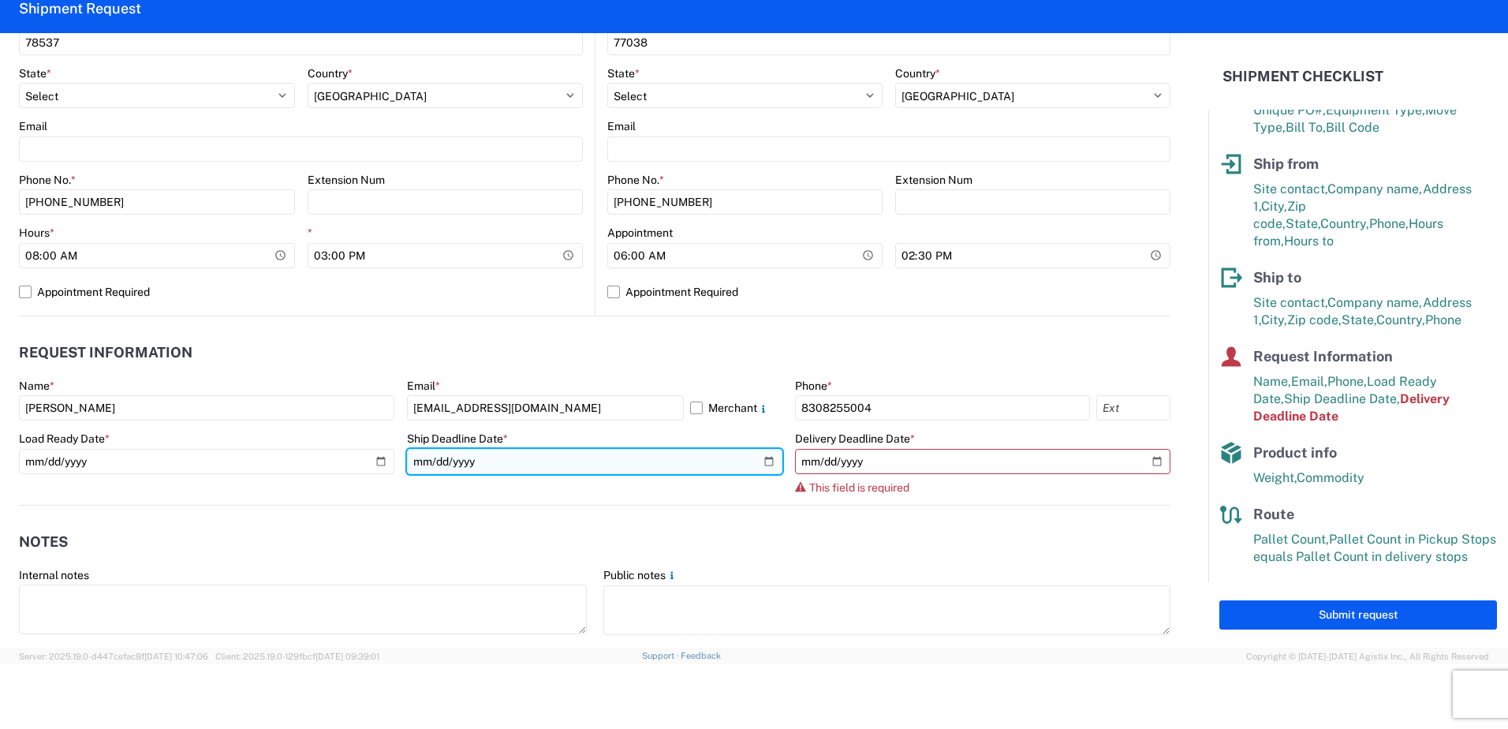
click at [759, 462] on input "[DATE]" at bounding box center [594, 461] width 375 height 25
click at [472, 463] on input "[DATE]" at bounding box center [594, 461] width 375 height 25
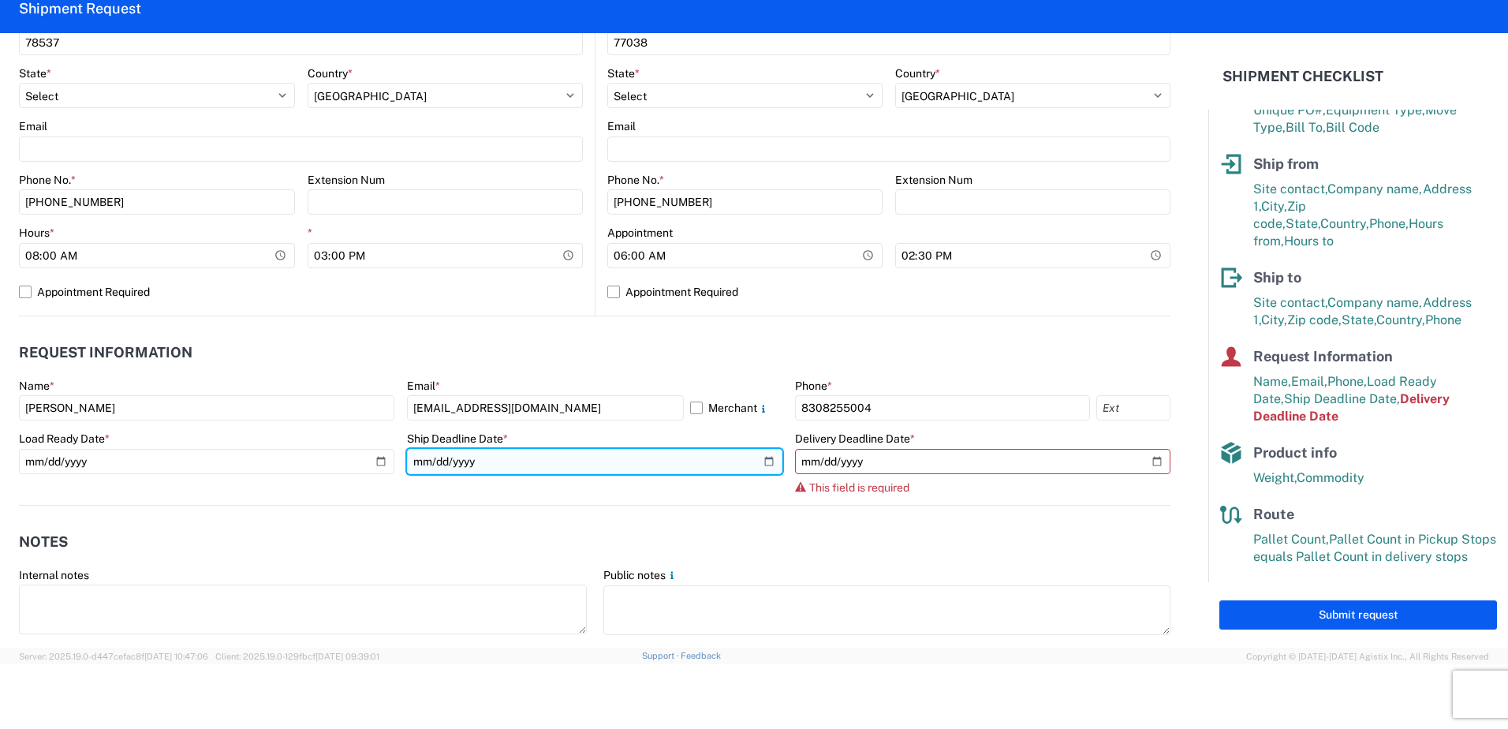
click at [456, 465] on input "[DATE]" at bounding box center [594, 461] width 375 height 25
click at [472, 464] on input "date" at bounding box center [594, 461] width 375 height 25
click at [434, 460] on input "date" at bounding box center [594, 461] width 375 height 25
drag, startPoint x: 434, startPoint y: 460, endPoint x: 426, endPoint y: 460, distance: 8.7
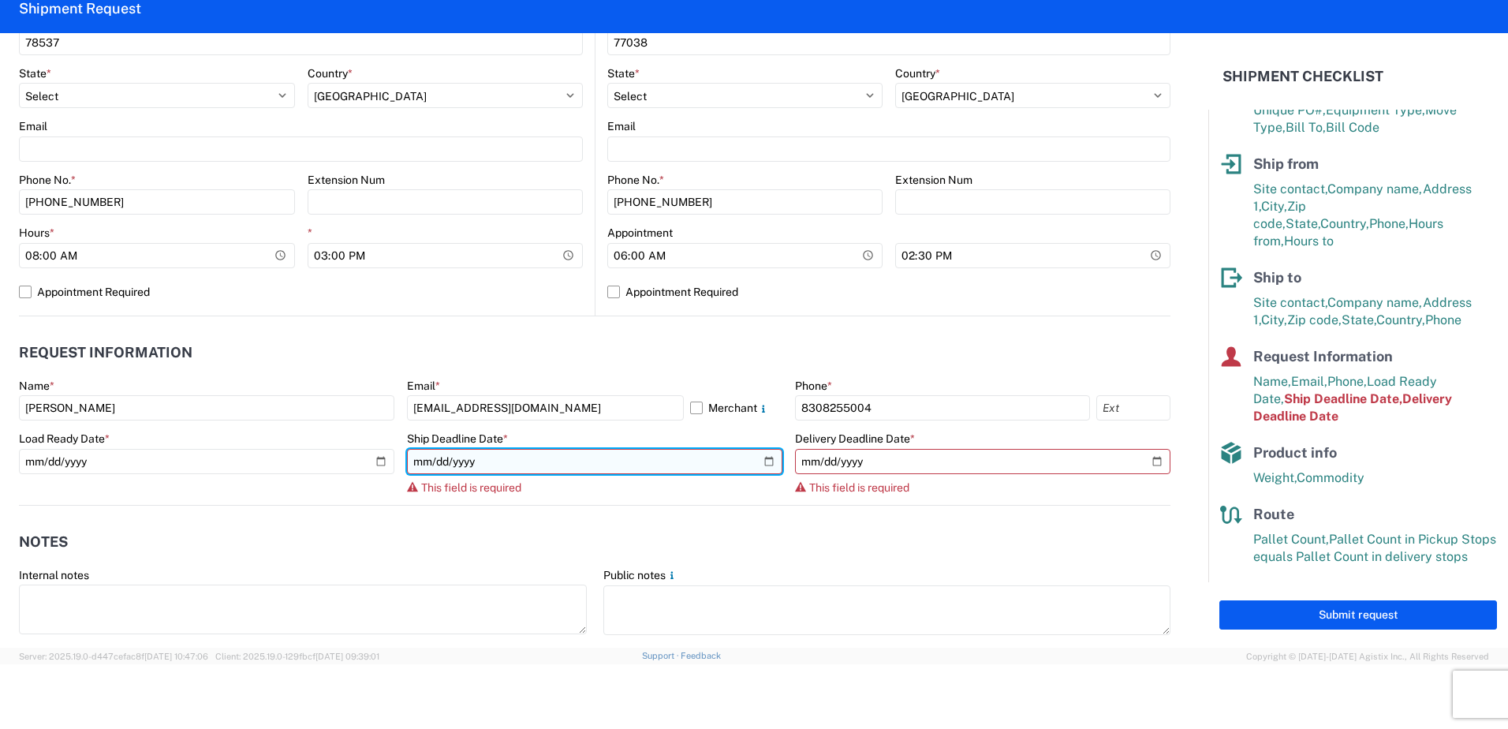
click at [427, 460] on input "date" at bounding box center [594, 461] width 375 height 25
click at [419, 460] on input "date" at bounding box center [594, 461] width 375 height 25
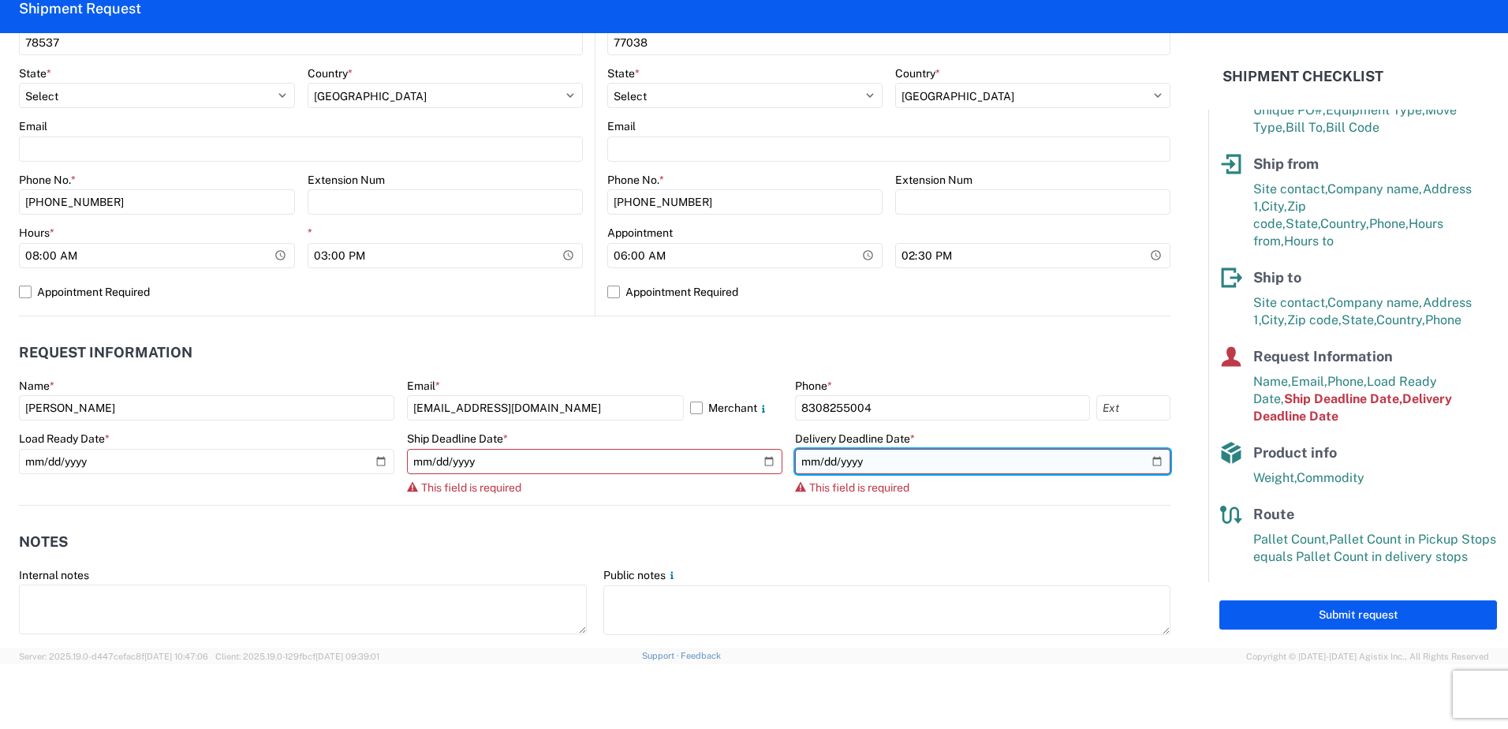
click at [874, 456] on input "date" at bounding box center [982, 461] width 375 height 25
click at [1144, 460] on input "date" at bounding box center [982, 461] width 375 height 25
type input "[DATE]"
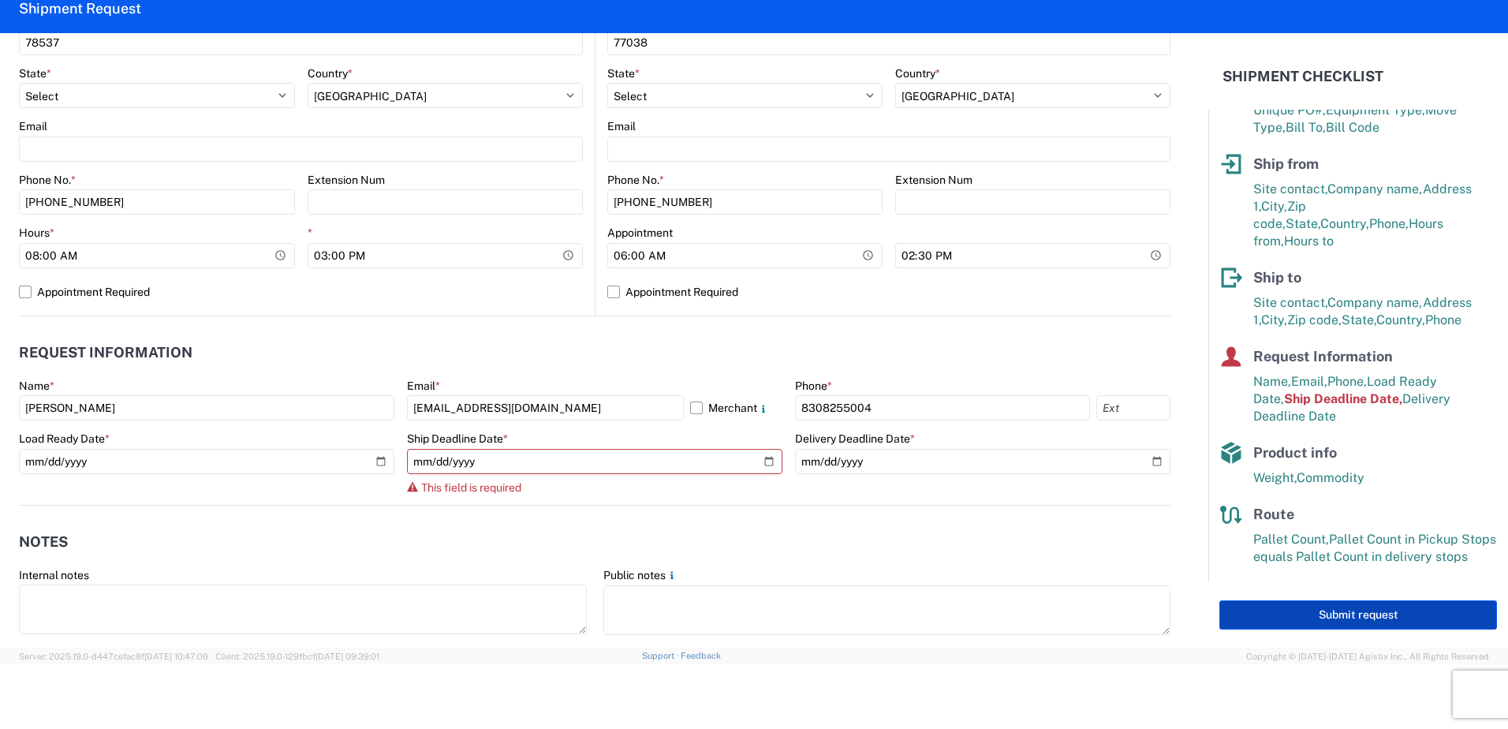
click at [1329, 614] on button "Submit request" at bounding box center [1358, 614] width 278 height 29
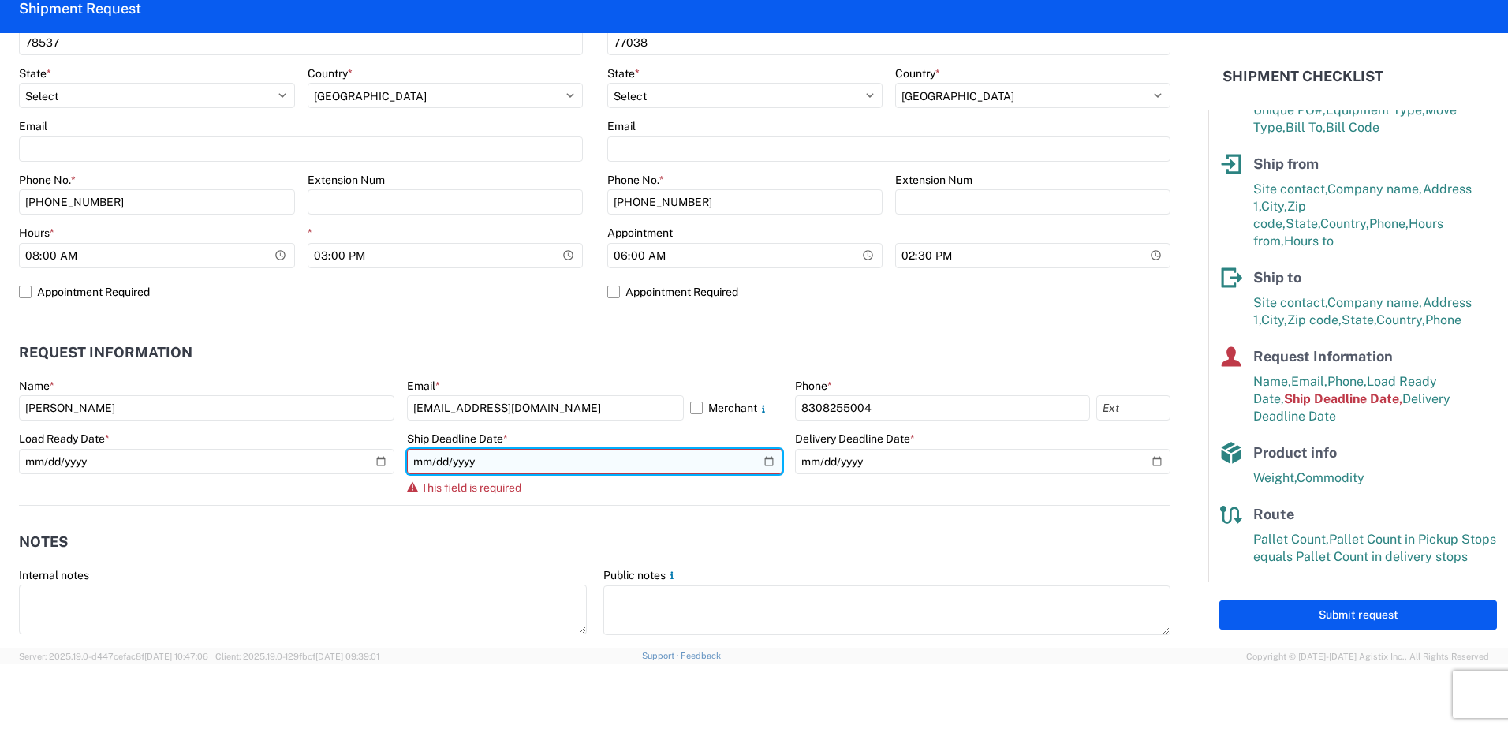
click at [764, 456] on input "date" at bounding box center [594, 461] width 375 height 25
type input "[DATE]"
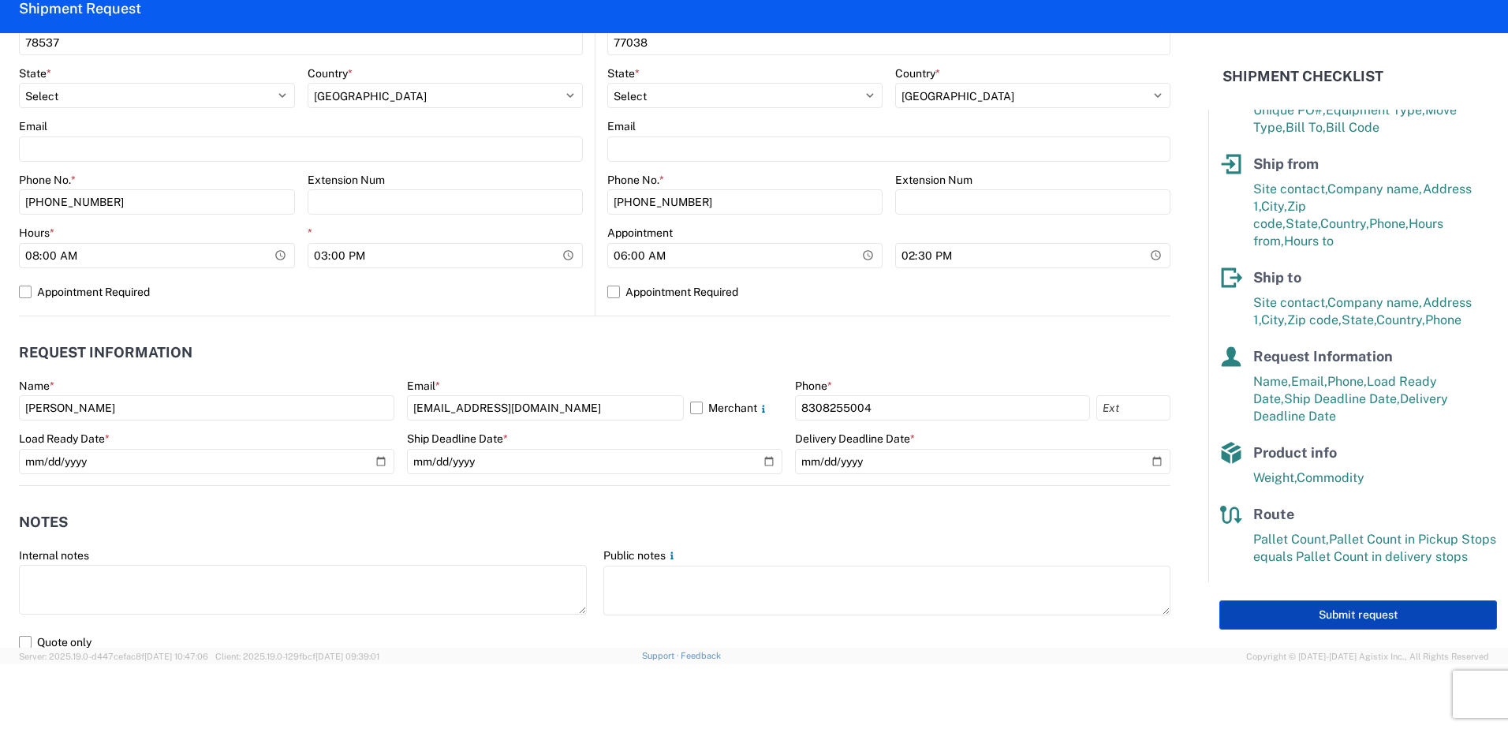
click at [1355, 607] on button "Submit request" at bounding box center [1358, 614] width 278 height 29
